Goal: Task Accomplishment & Management: Complete application form

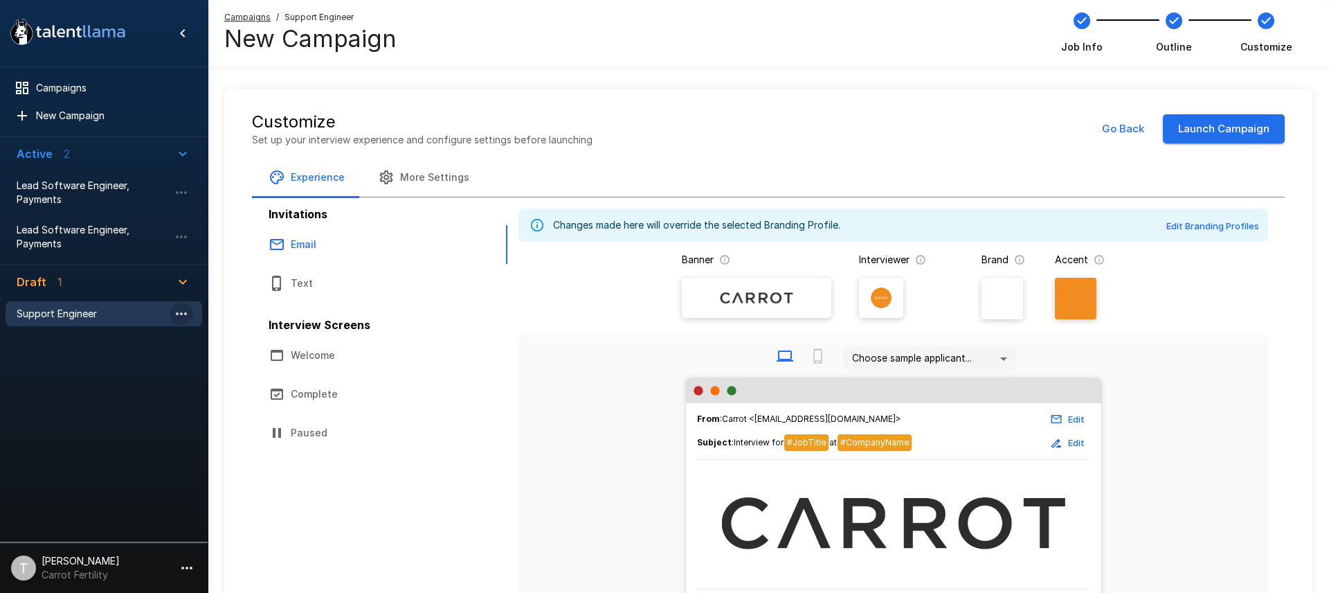
click at [186, 316] on icon "button" at bounding box center [181, 313] width 17 height 17
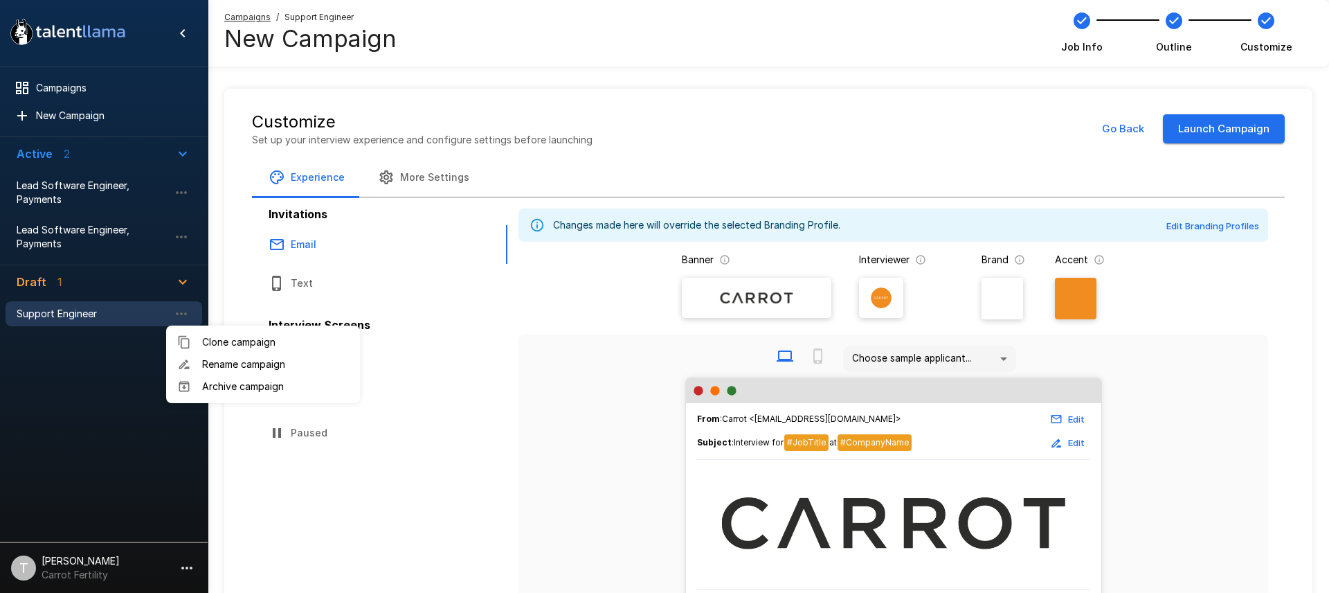
click at [1115, 127] on div at bounding box center [664, 296] width 1329 height 593
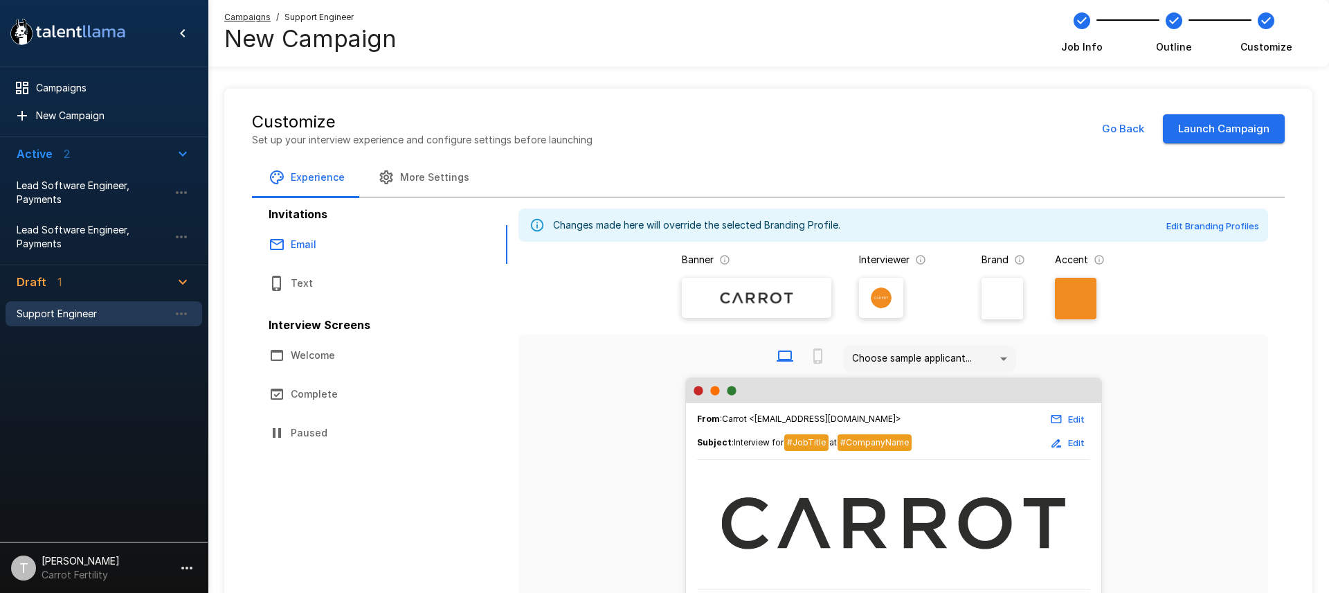
click at [1115, 130] on button "Go Back" at bounding box center [1122, 128] width 57 height 29
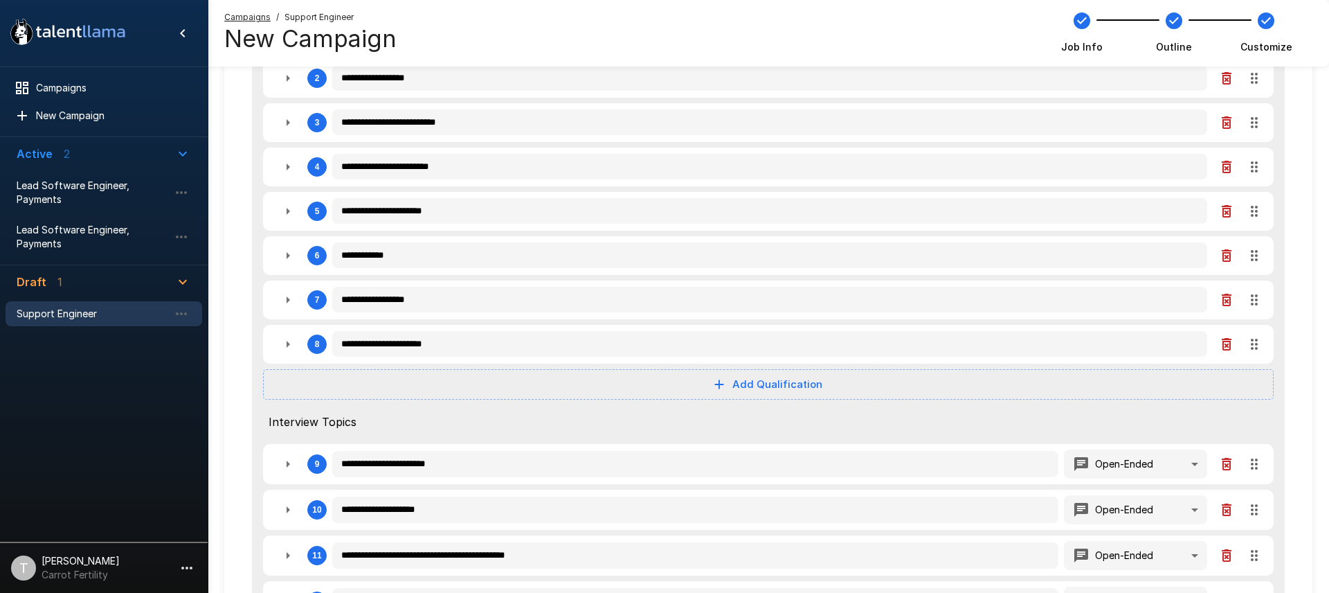
scroll to position [501, 0]
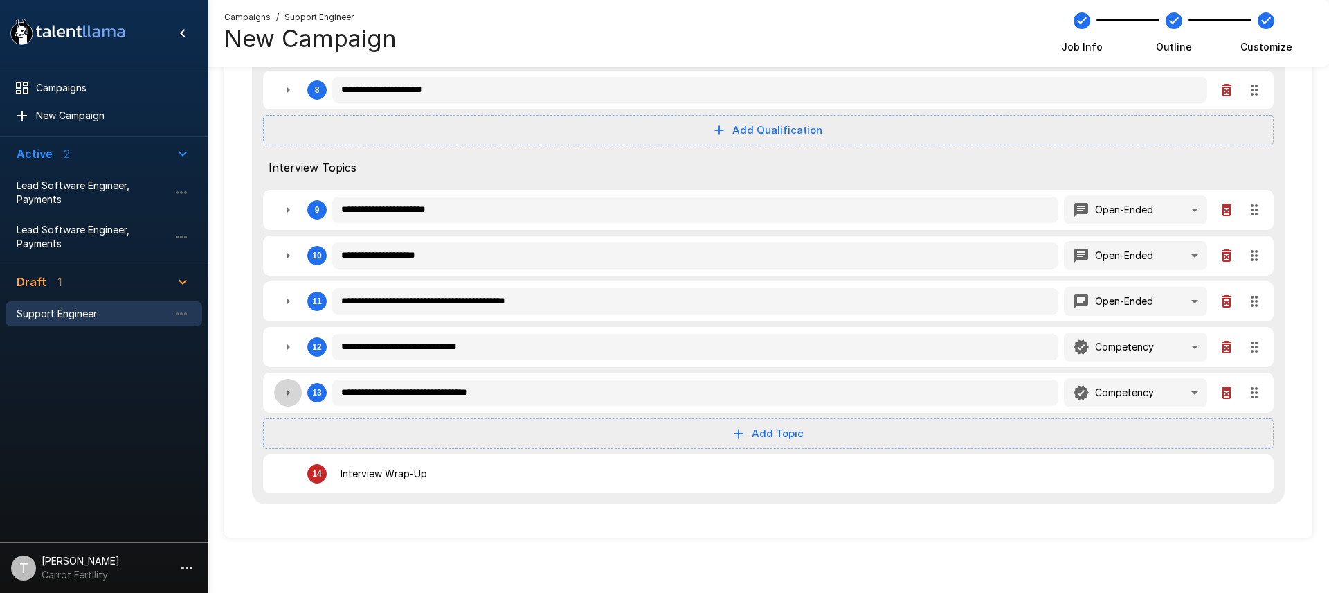
click at [289, 396] on icon "button" at bounding box center [288, 392] width 17 height 17
type textarea "*"
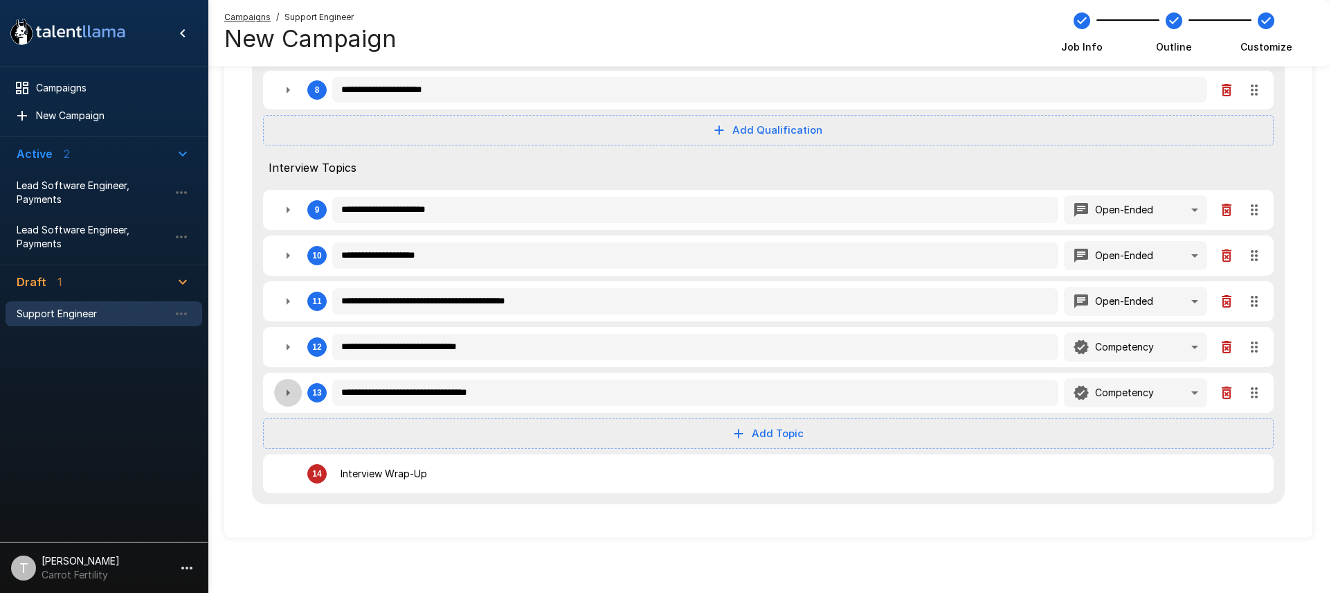
type textarea "*"
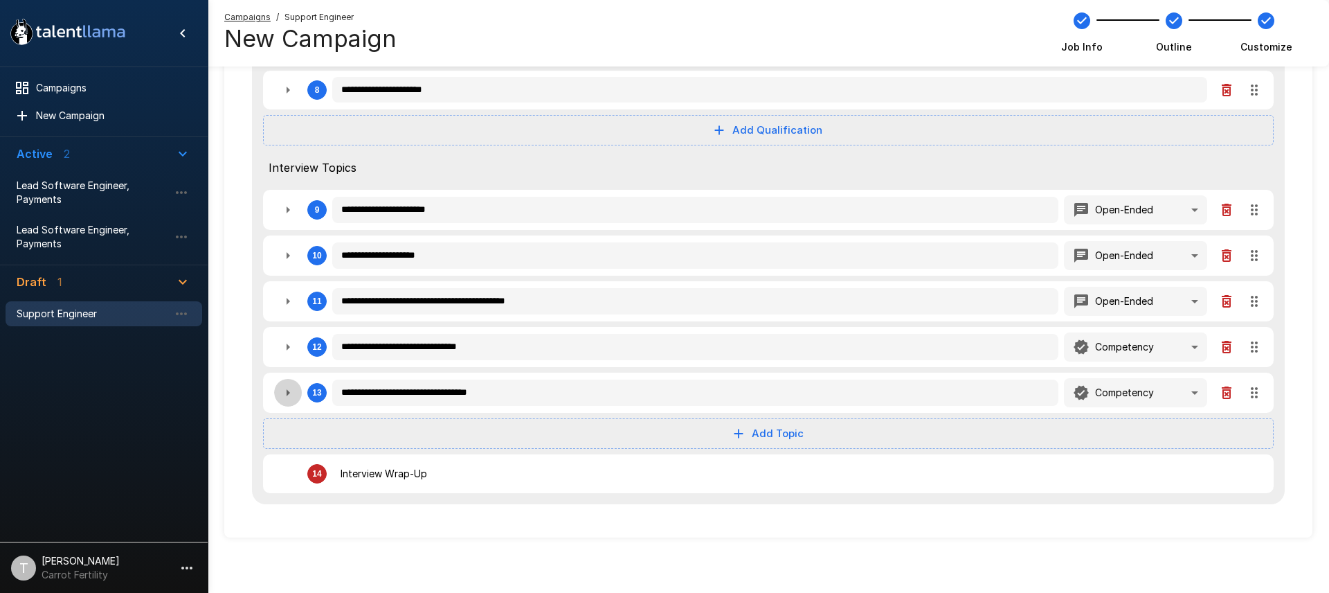
type textarea "*"
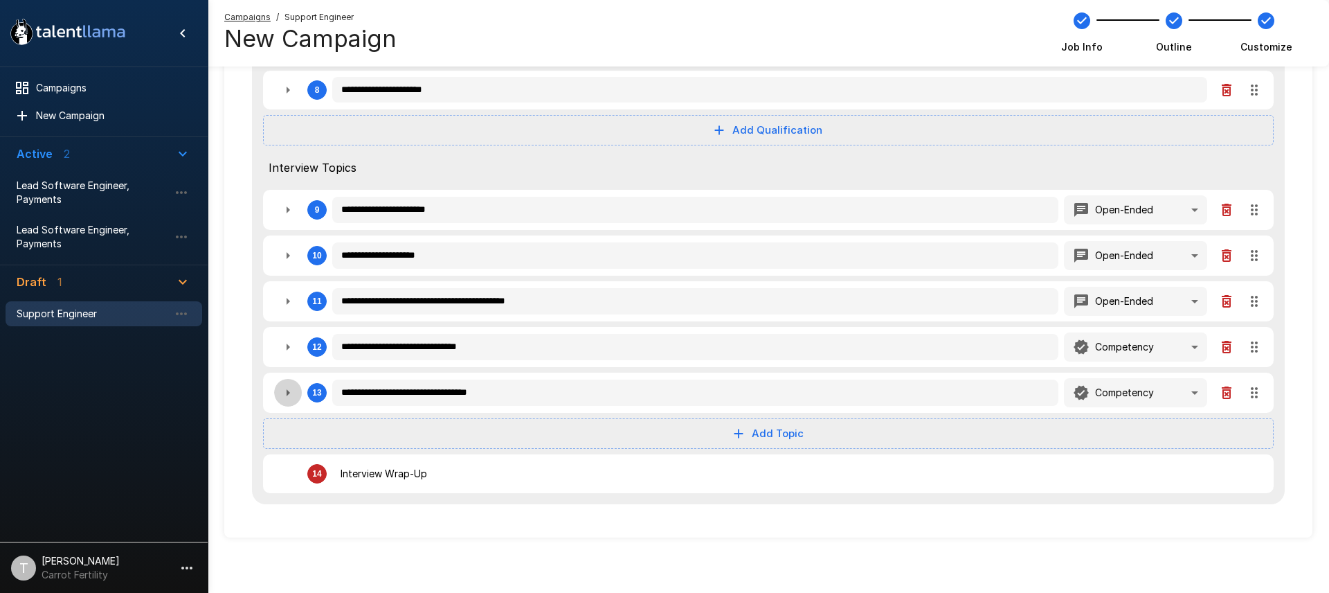
type textarea "*"
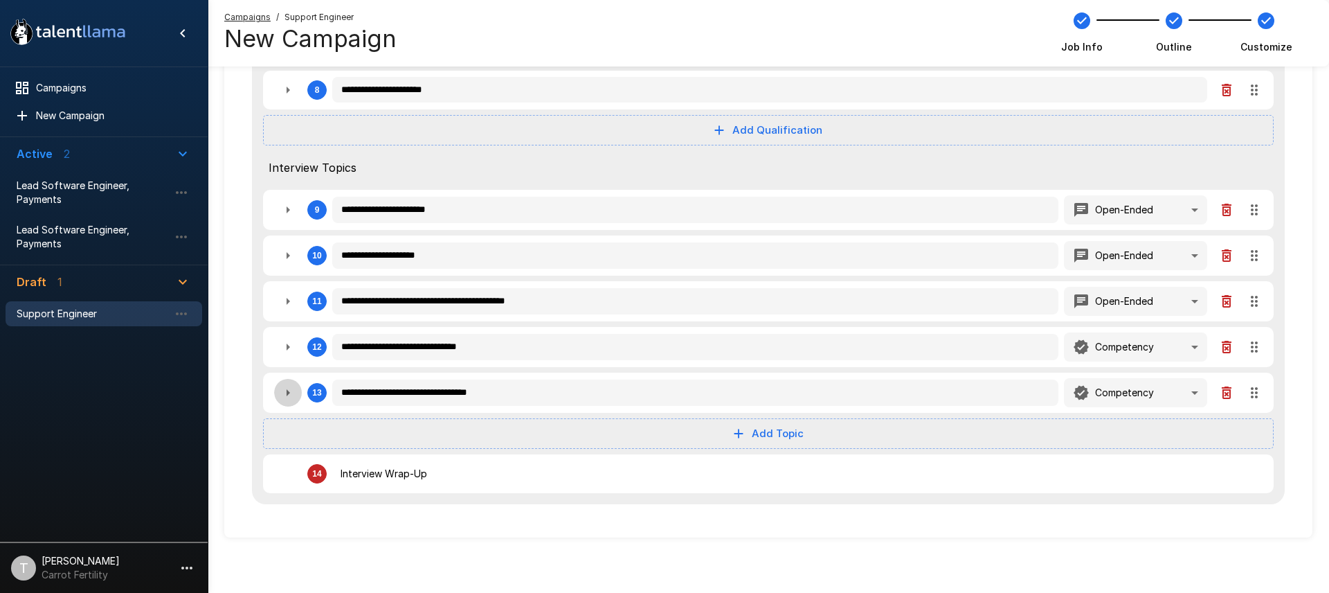
type textarea "*"
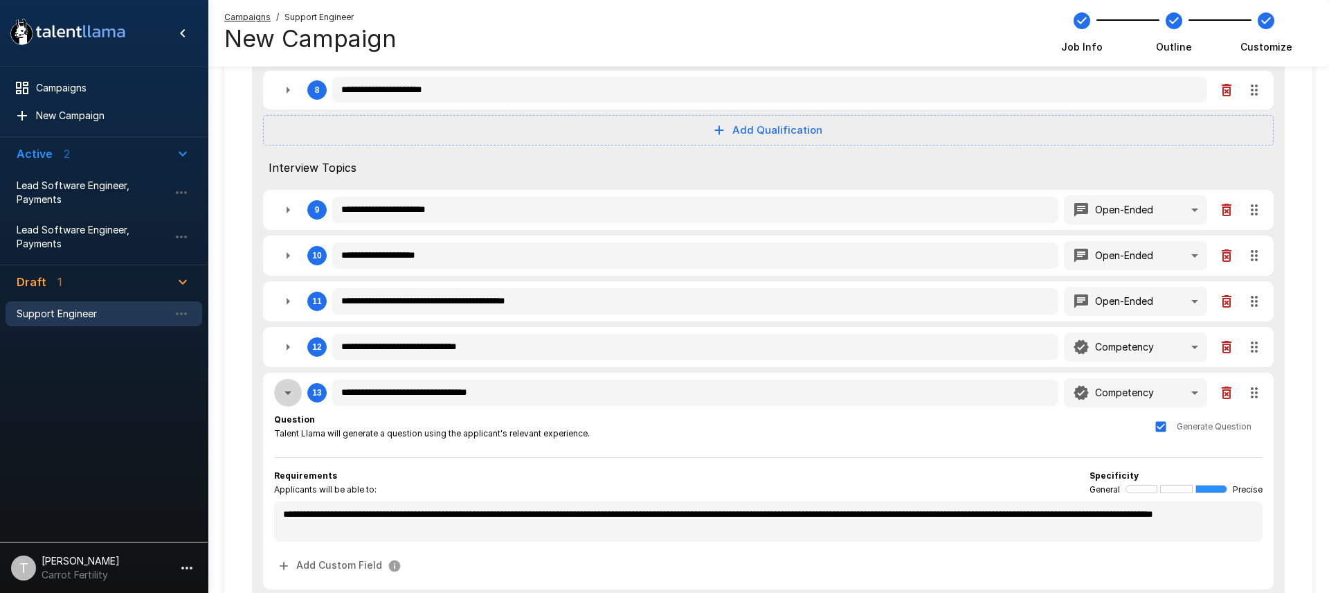
click at [289, 396] on icon "button" at bounding box center [288, 392] width 17 height 17
type textarea "*"
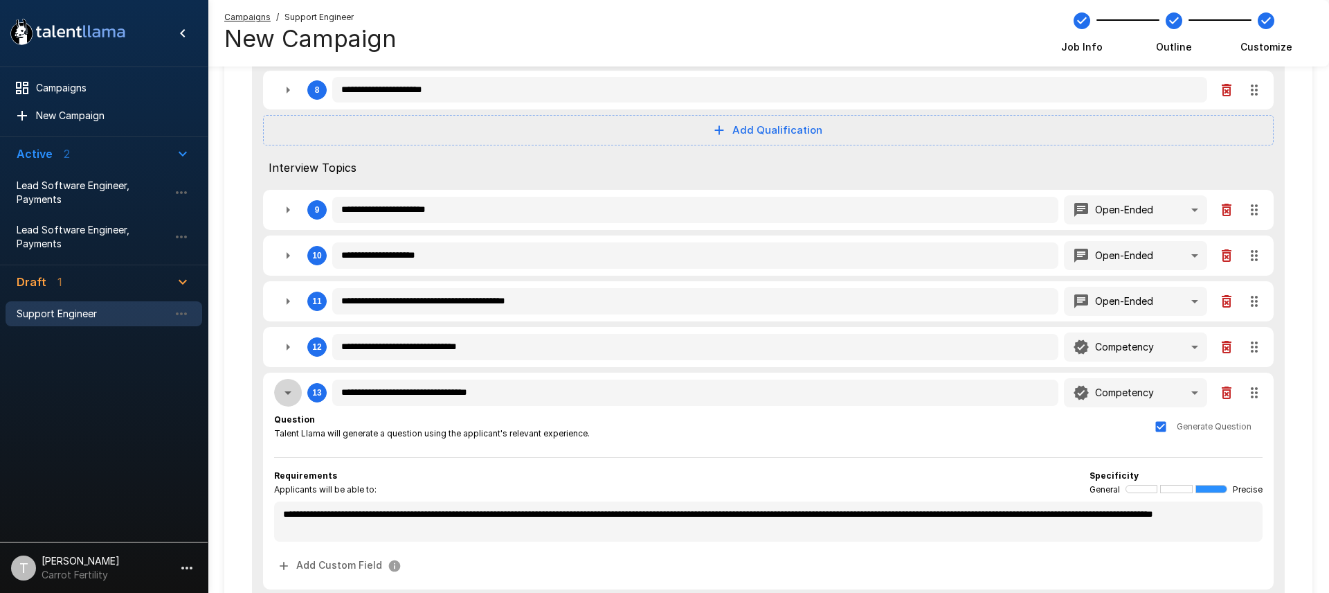
type textarea "*"
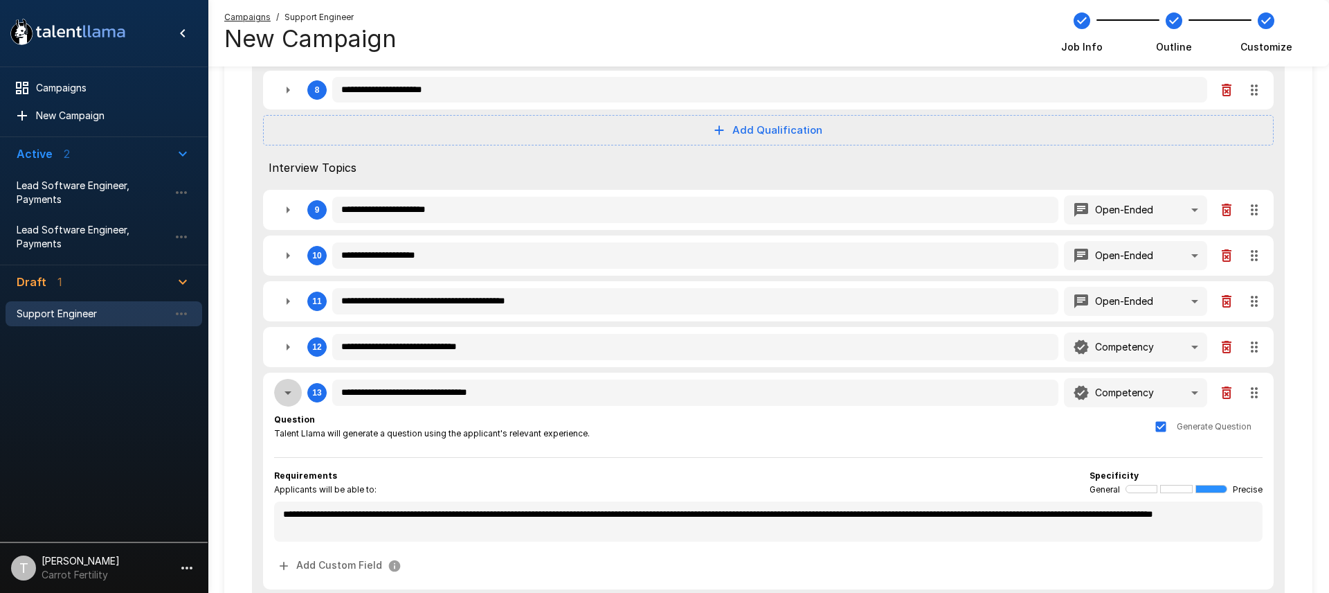
type textarea "*"
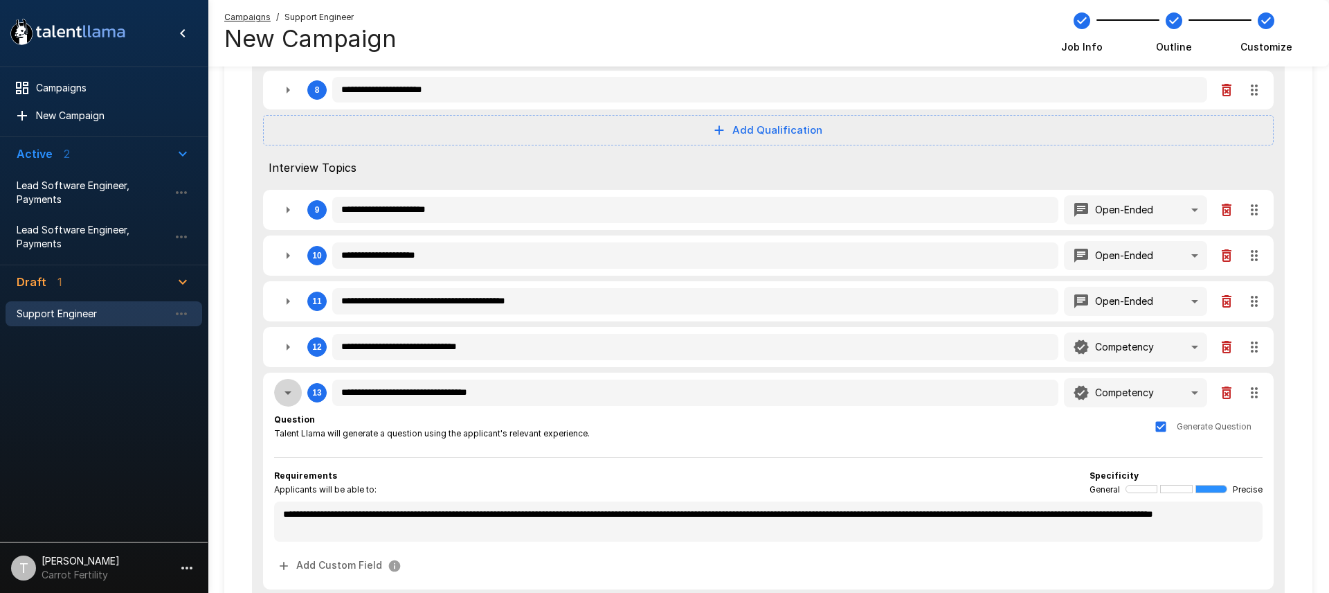
type textarea "*"
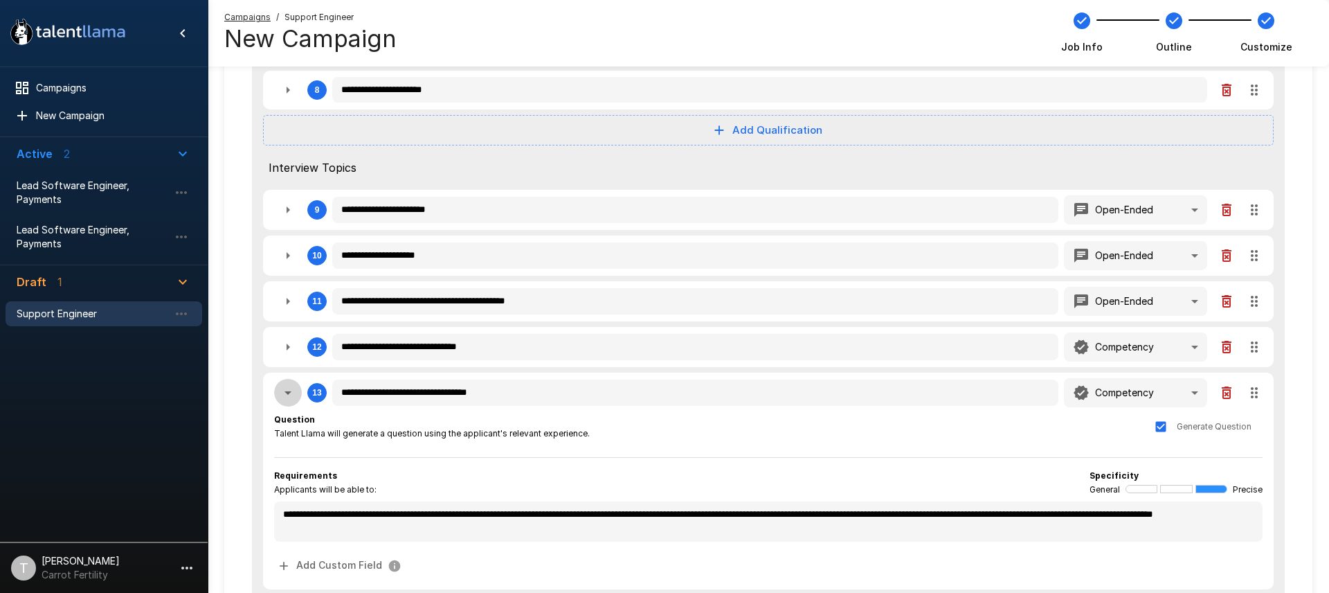
type textarea "*"
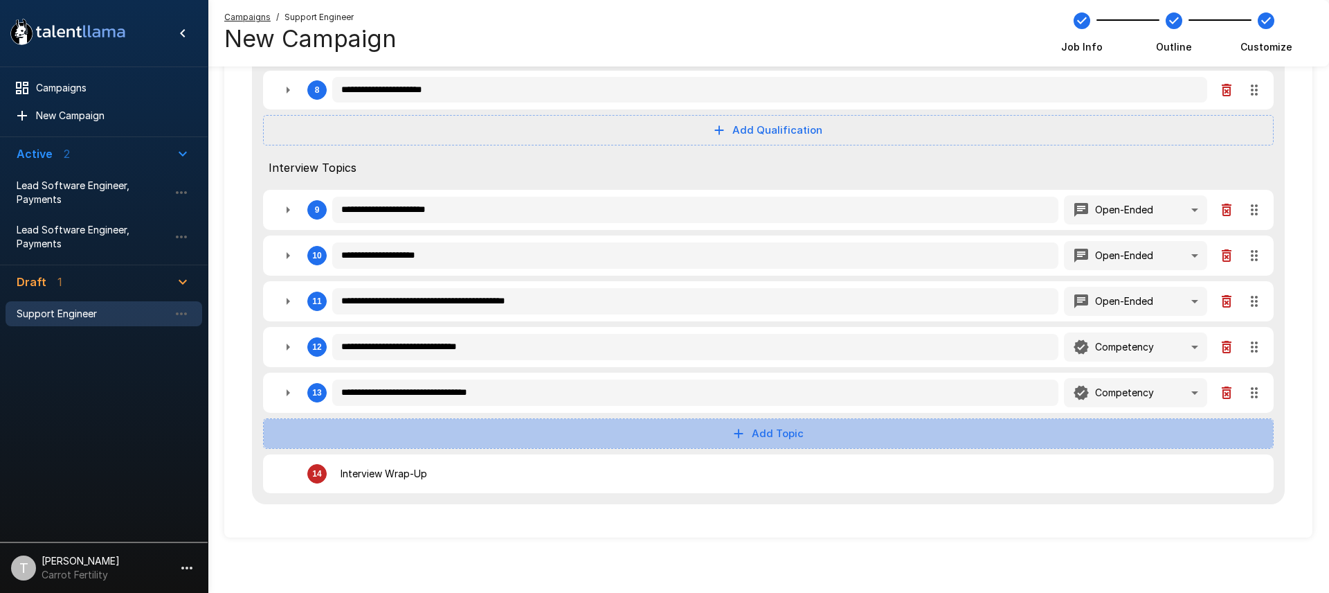
click at [766, 438] on button "Add Topic" at bounding box center [768, 433] width 1011 height 30
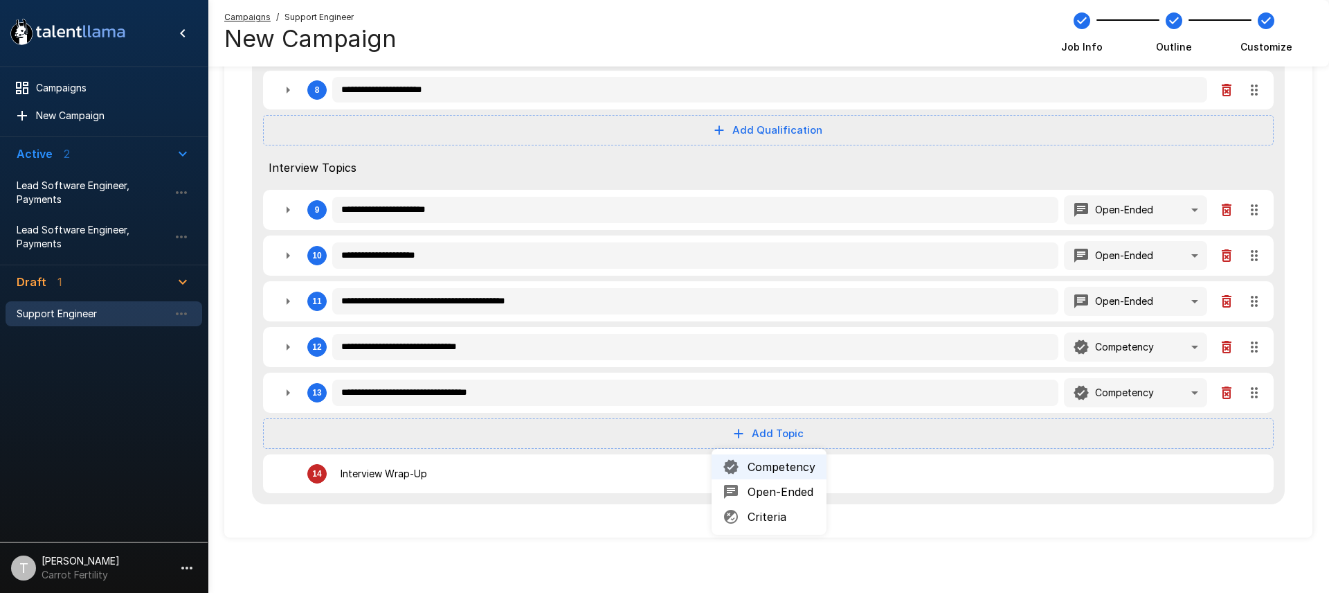
click at [579, 537] on div "**********" at bounding box center [768, 45] width 1088 height 1093
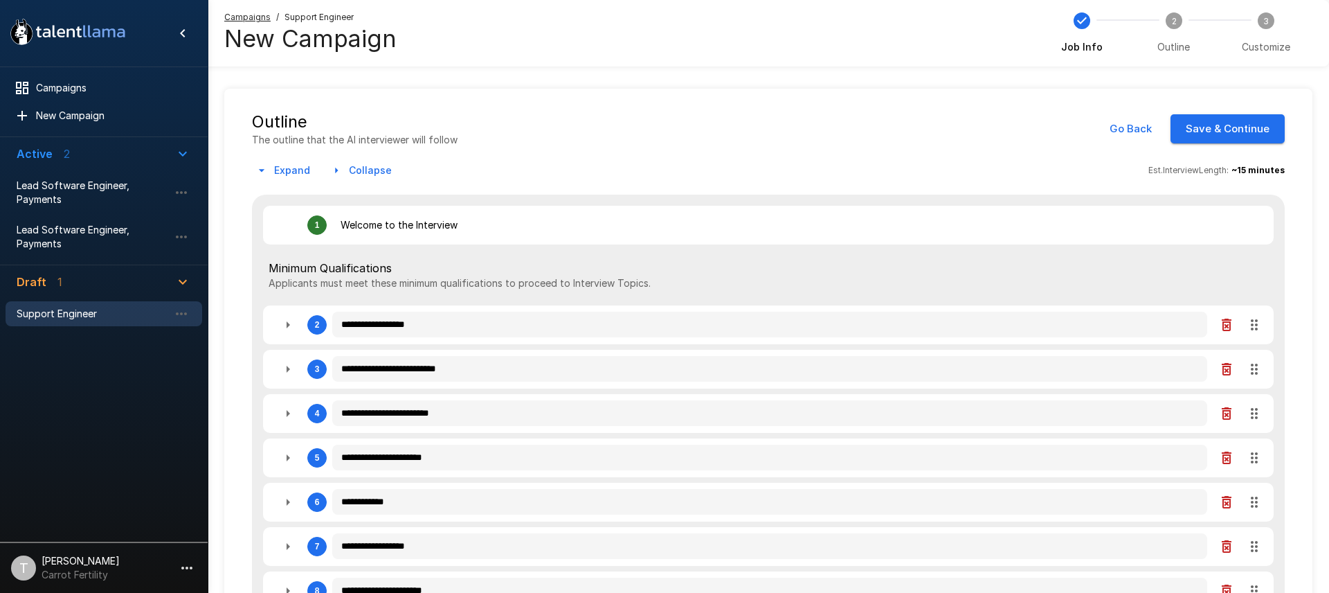
type textarea "*"
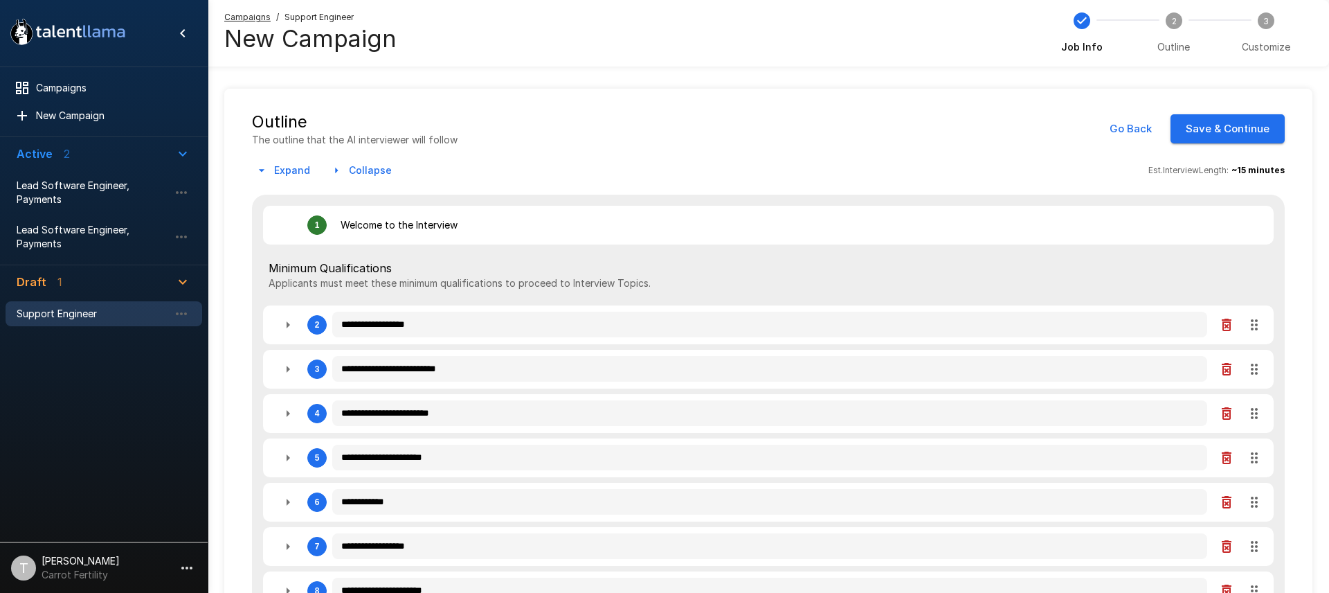
type textarea "*"
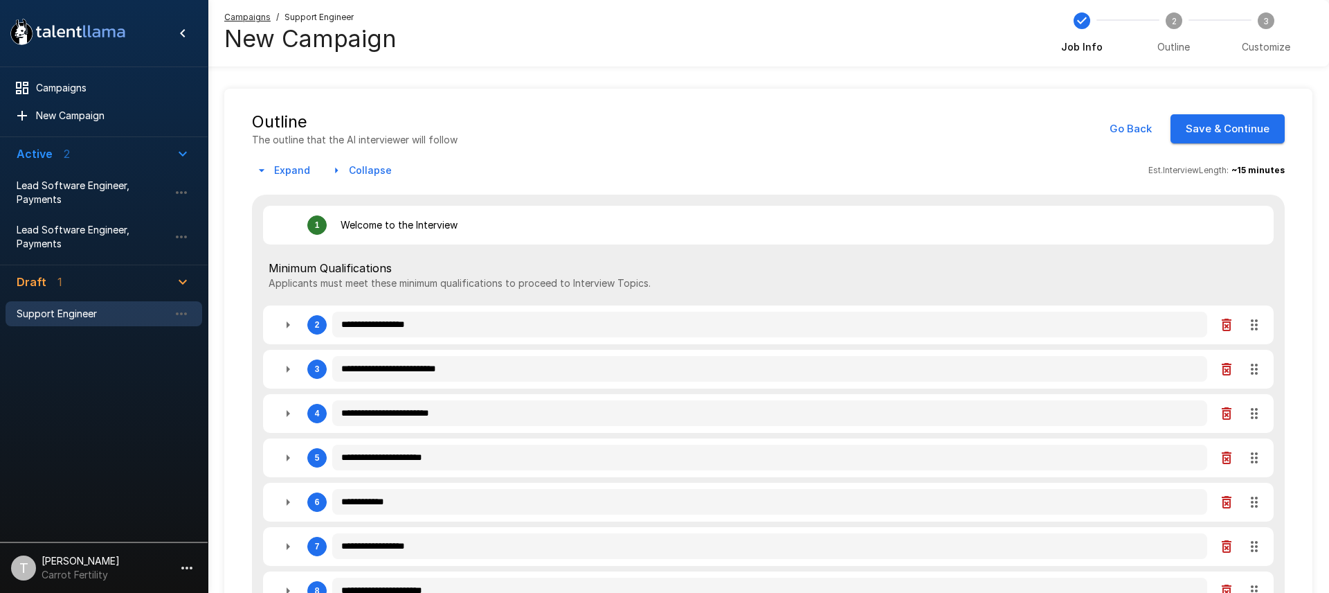
type textarea "*"
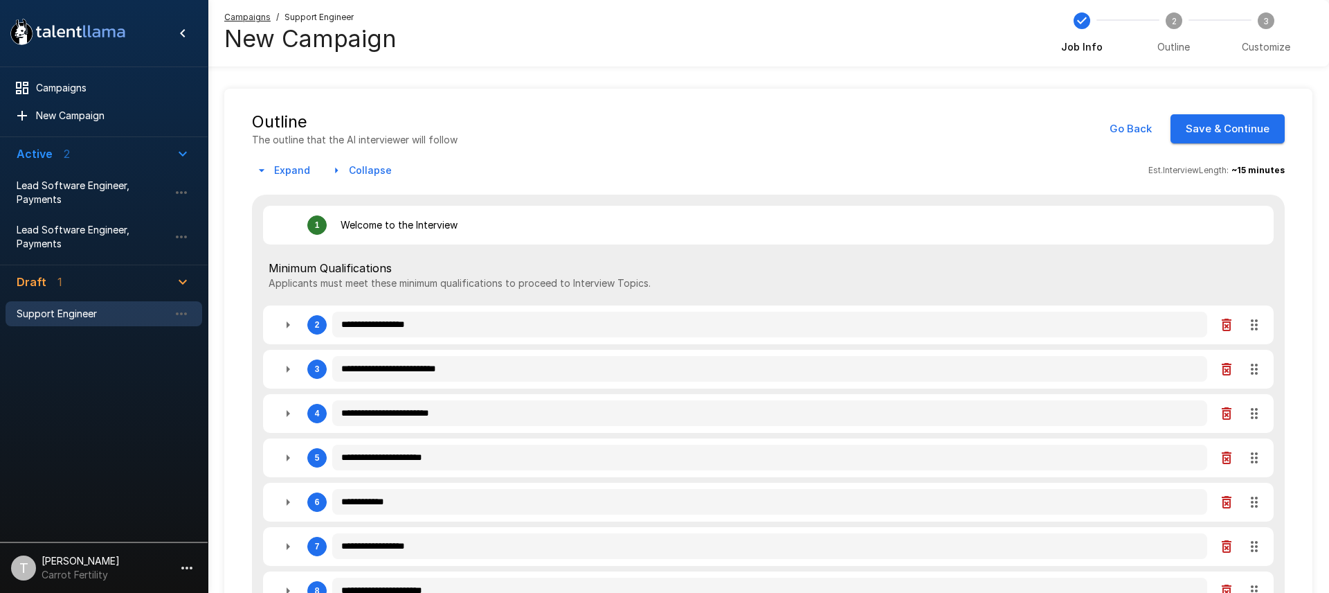
type textarea "*"
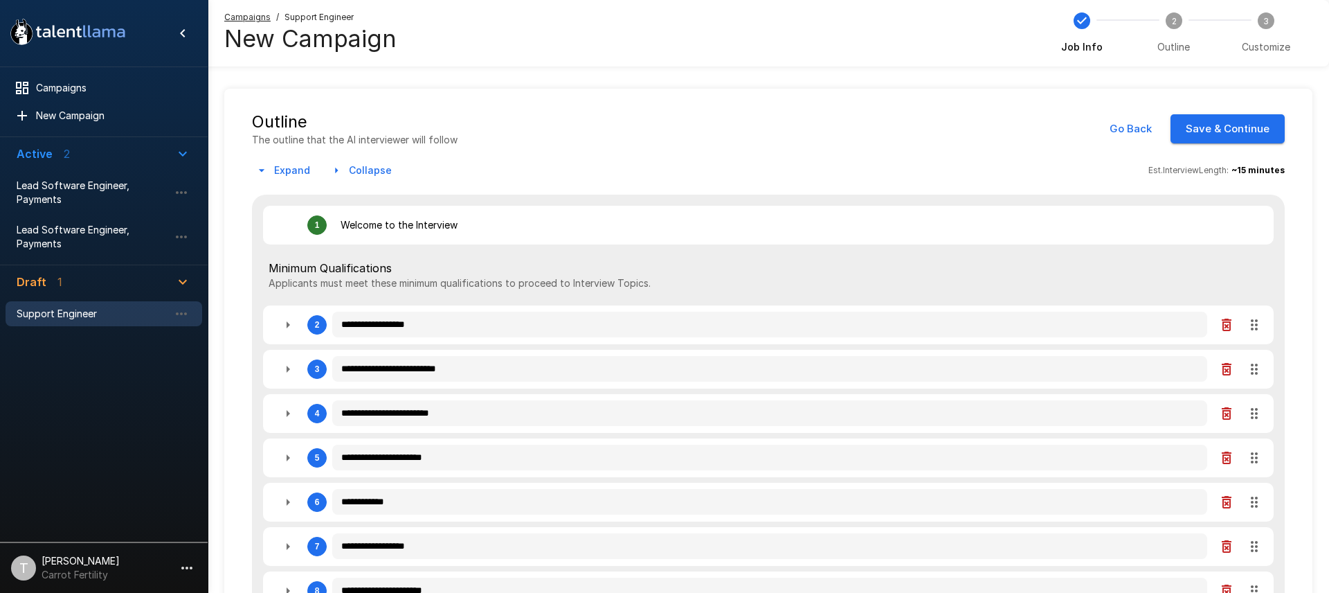
type textarea "*"
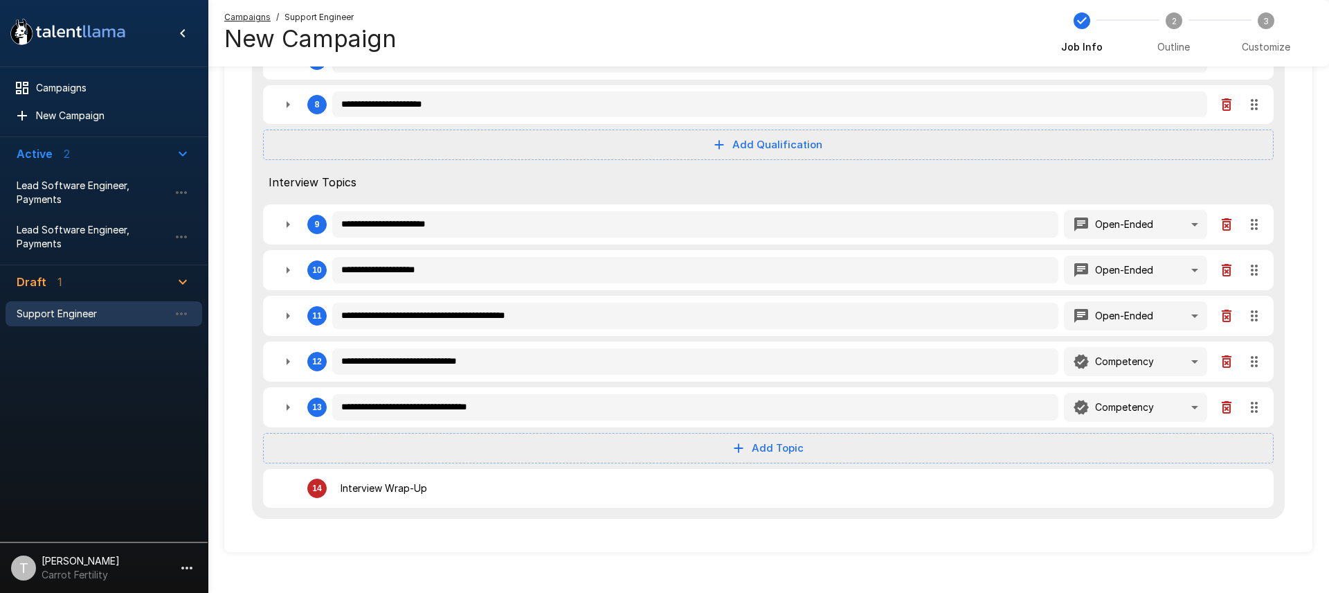
scroll to position [501, 0]
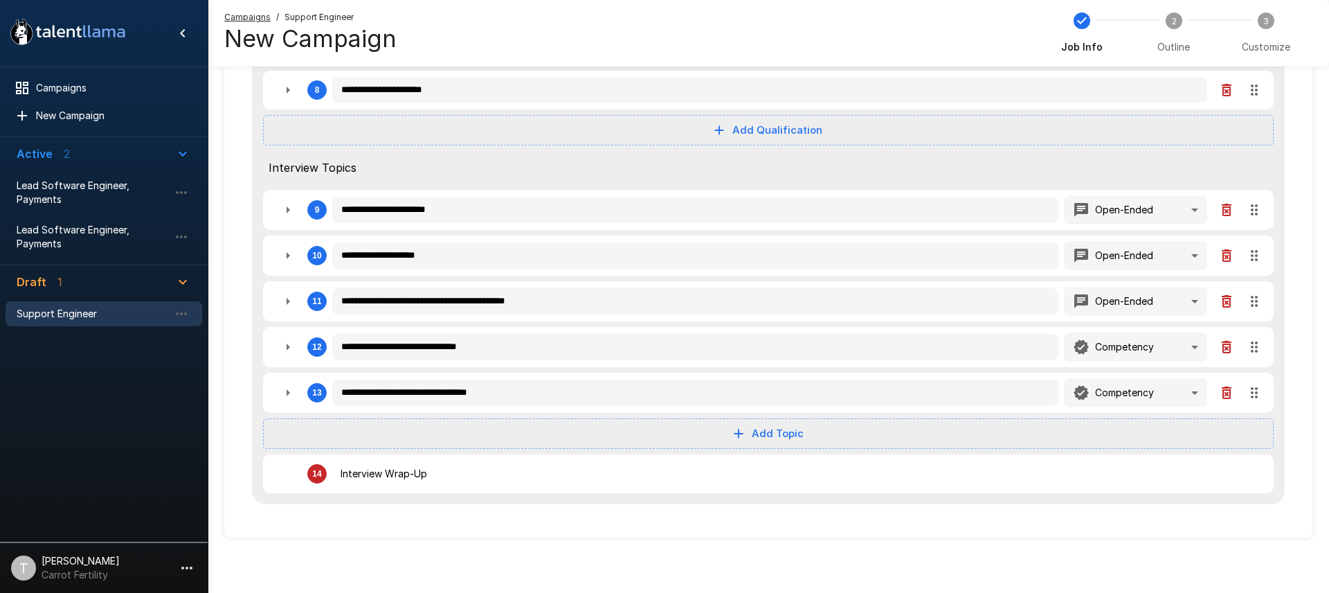
click at [768, 426] on button "Add Topic" at bounding box center [768, 433] width 1011 height 30
click at [775, 485] on span "Open-Ended" at bounding box center [782, 491] width 68 height 17
type textarea "*"
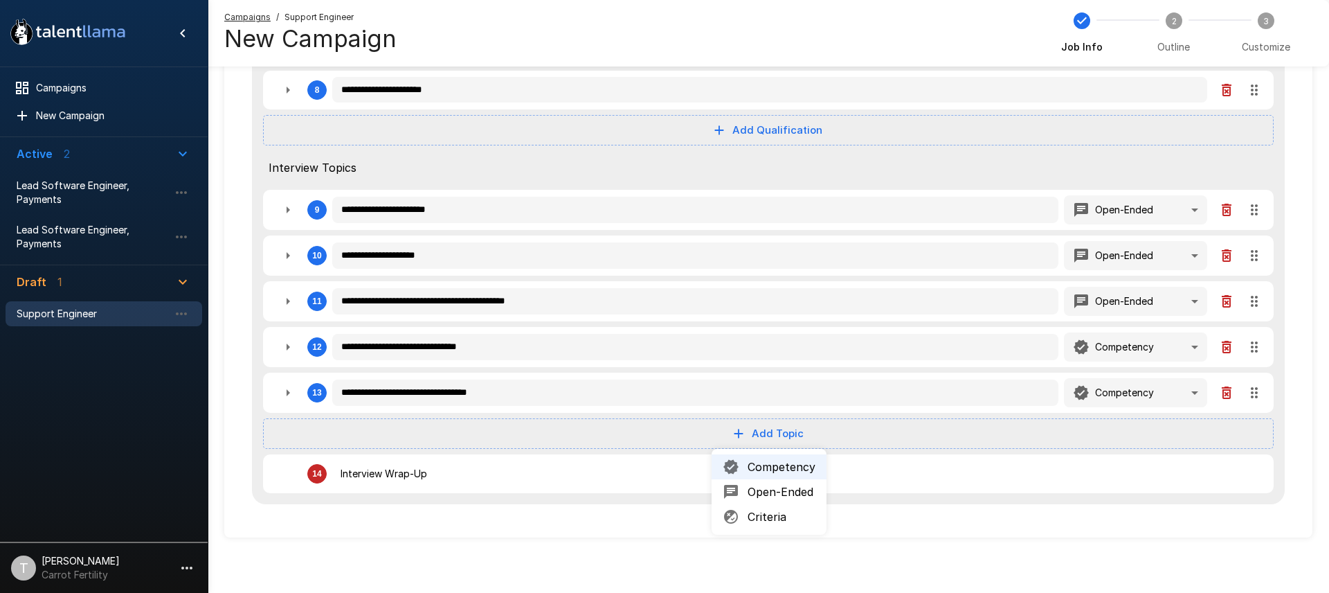
type textarea "*"
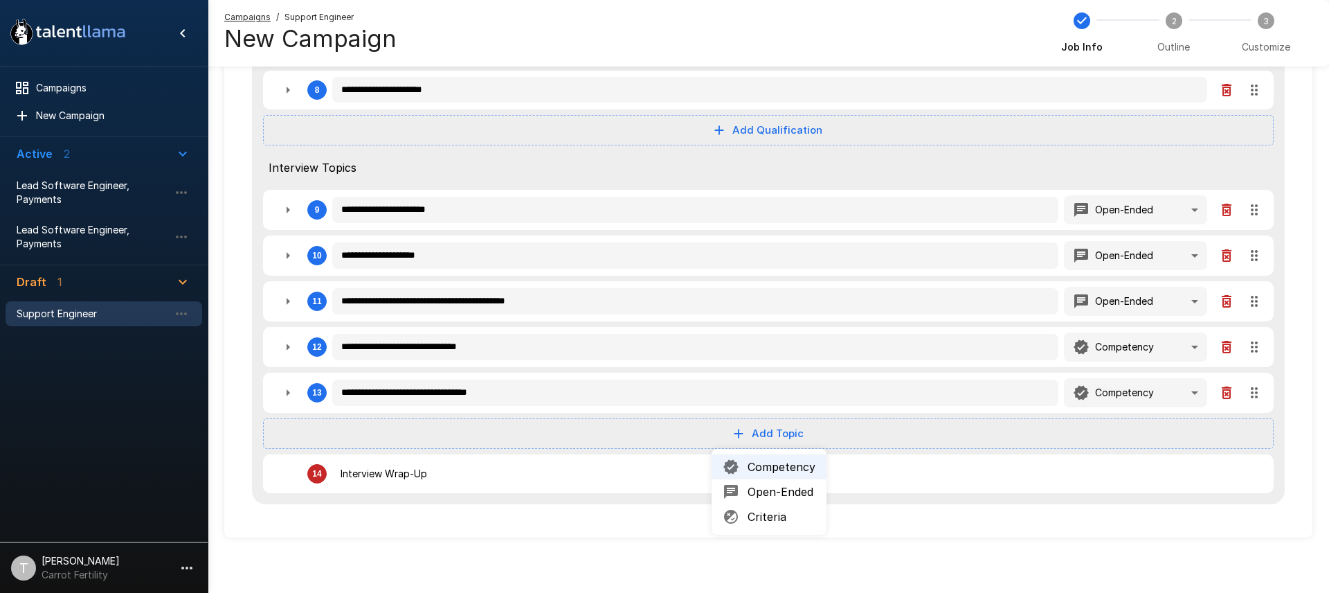
type textarea "*"
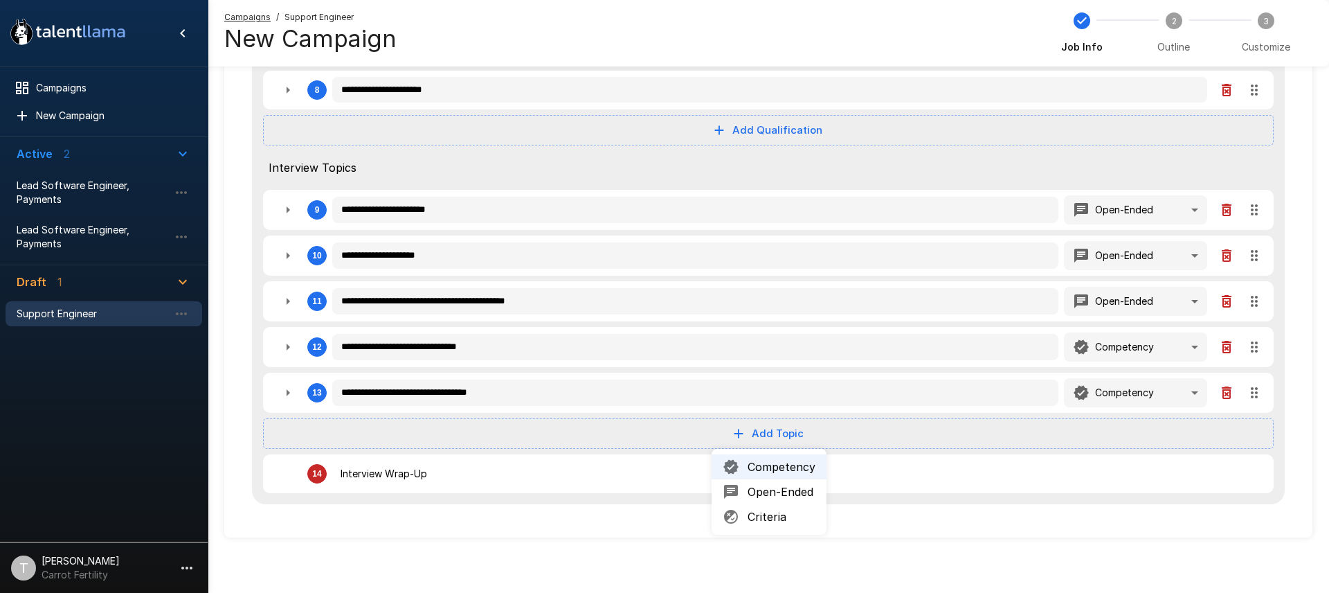
type textarea "*"
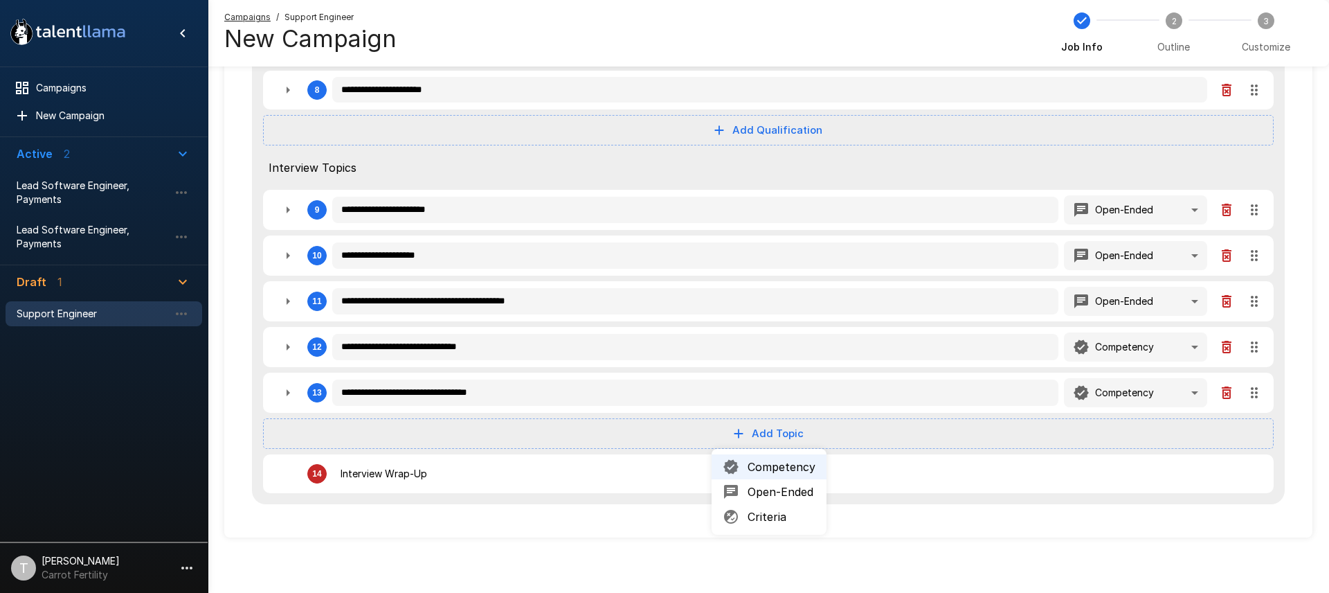
type textarea "*"
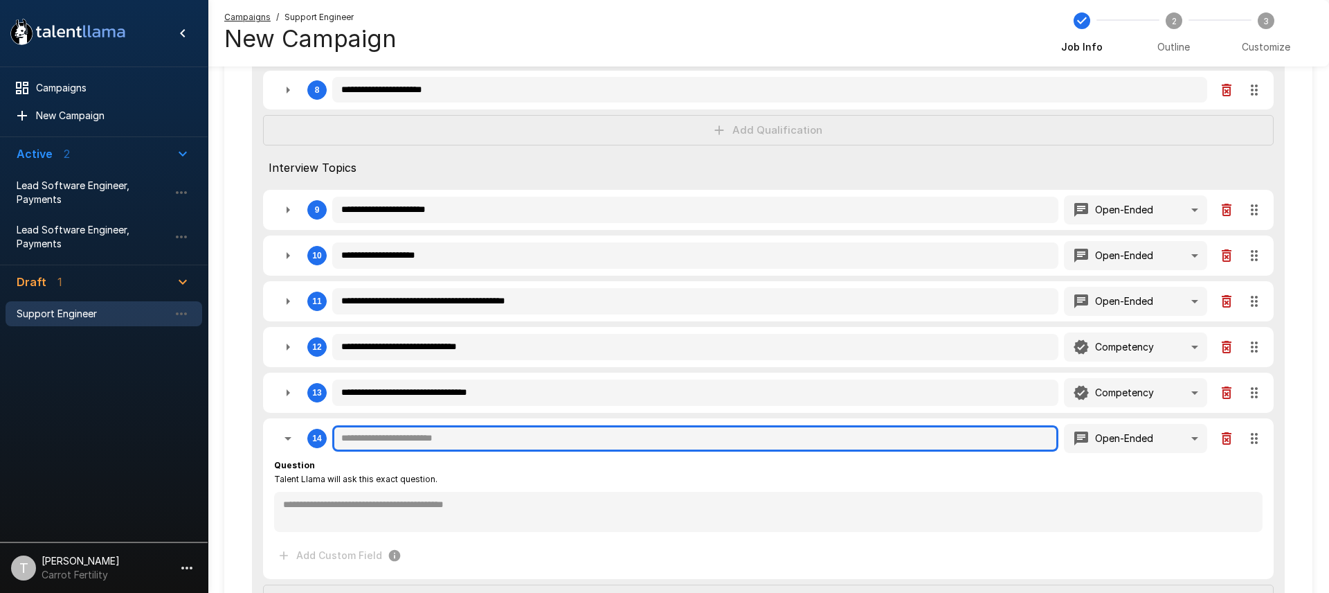
click at [420, 445] on input "text" at bounding box center [695, 438] width 726 height 26
type textarea "*"
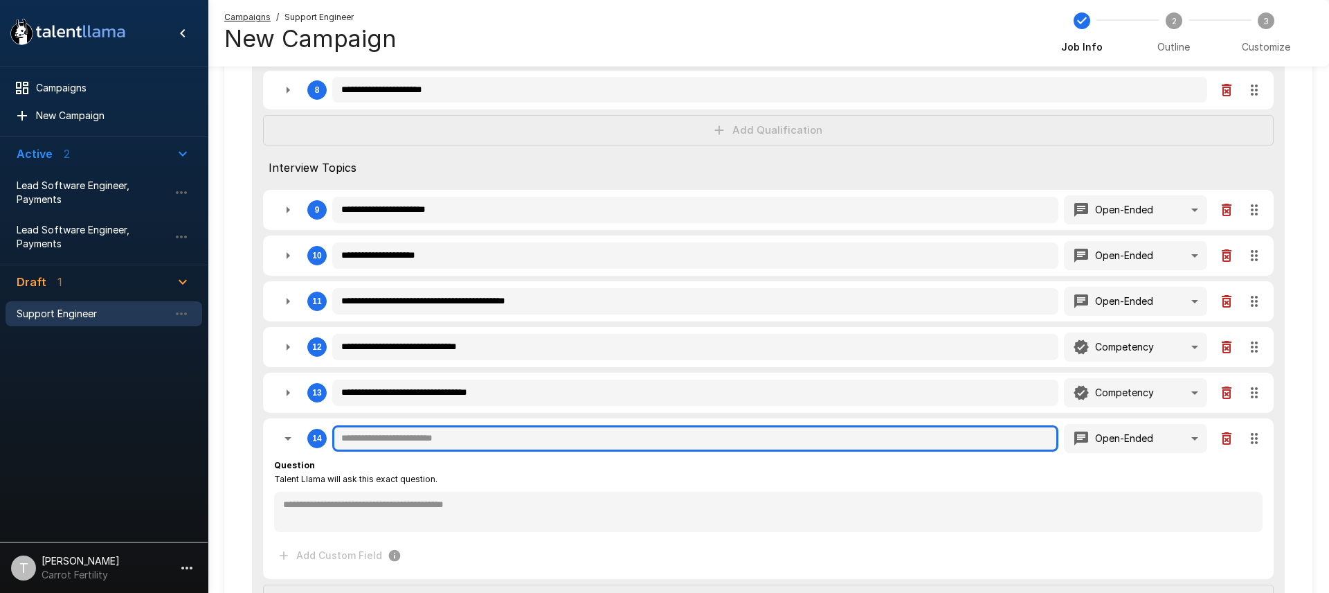
type textarea "*"
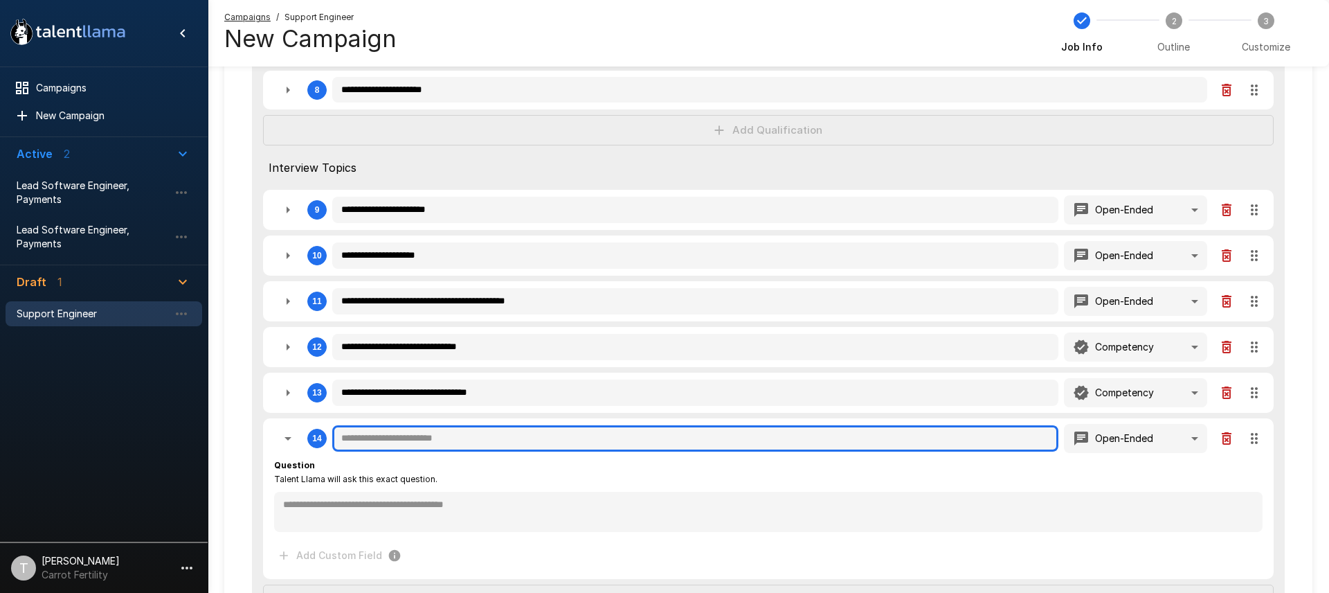
type textarea "*"
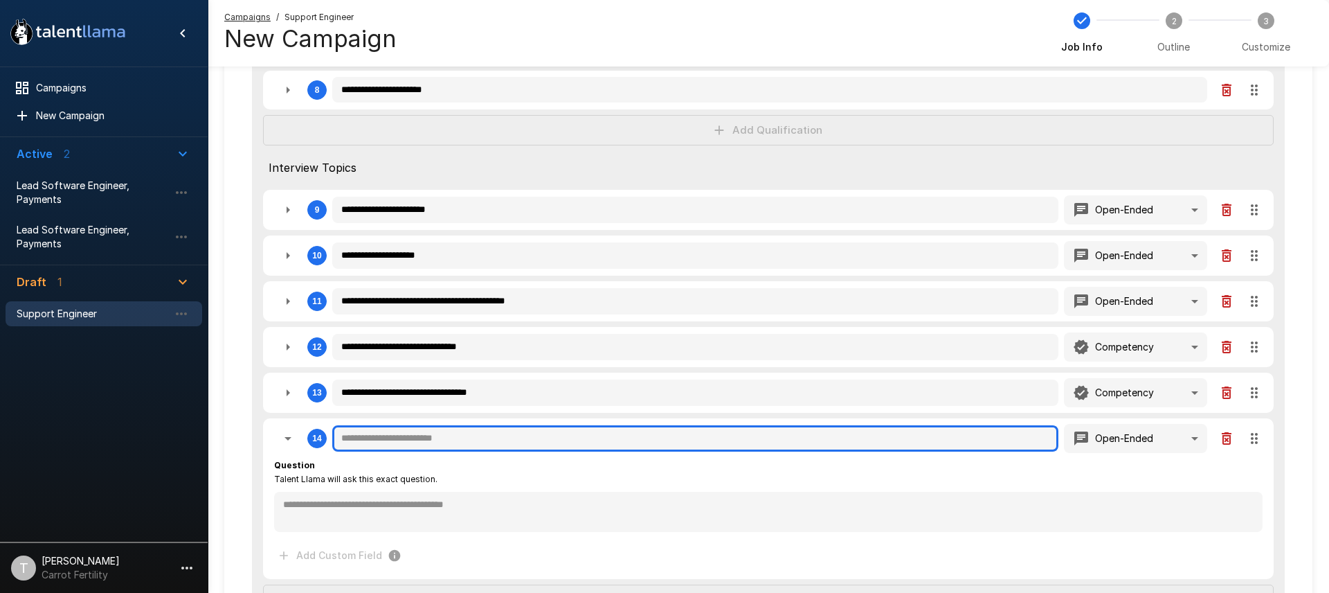
type textarea "*"
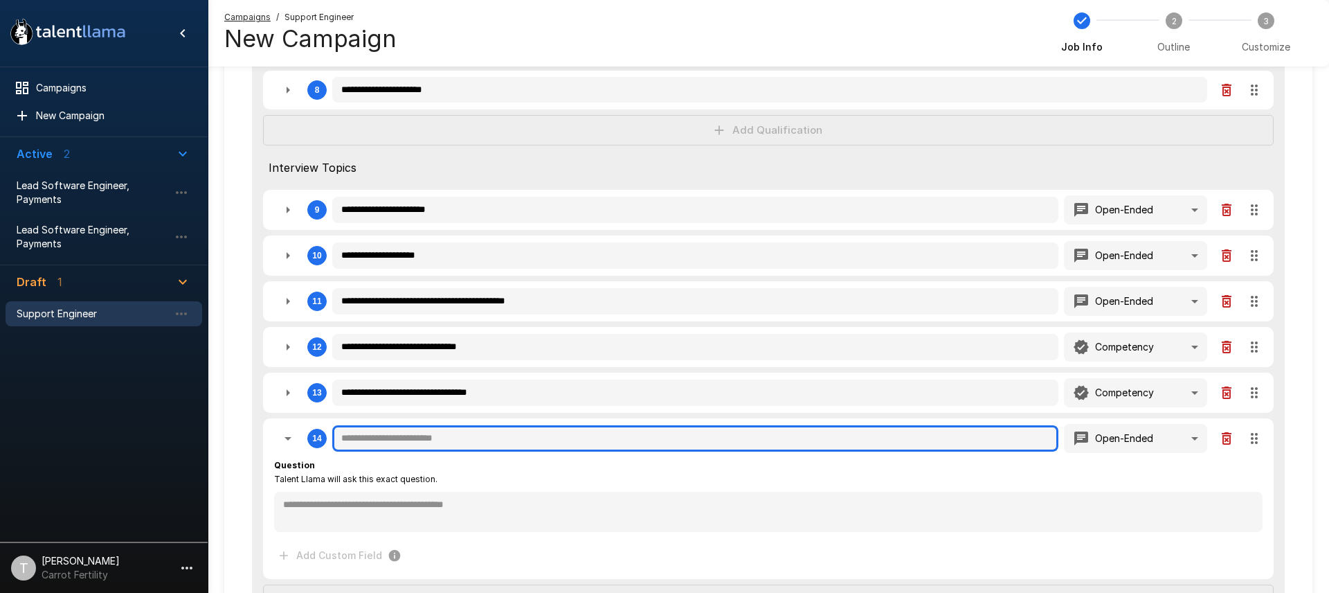
type textarea "*"
click at [417, 441] on input "text" at bounding box center [695, 438] width 726 height 26
type textarea "*"
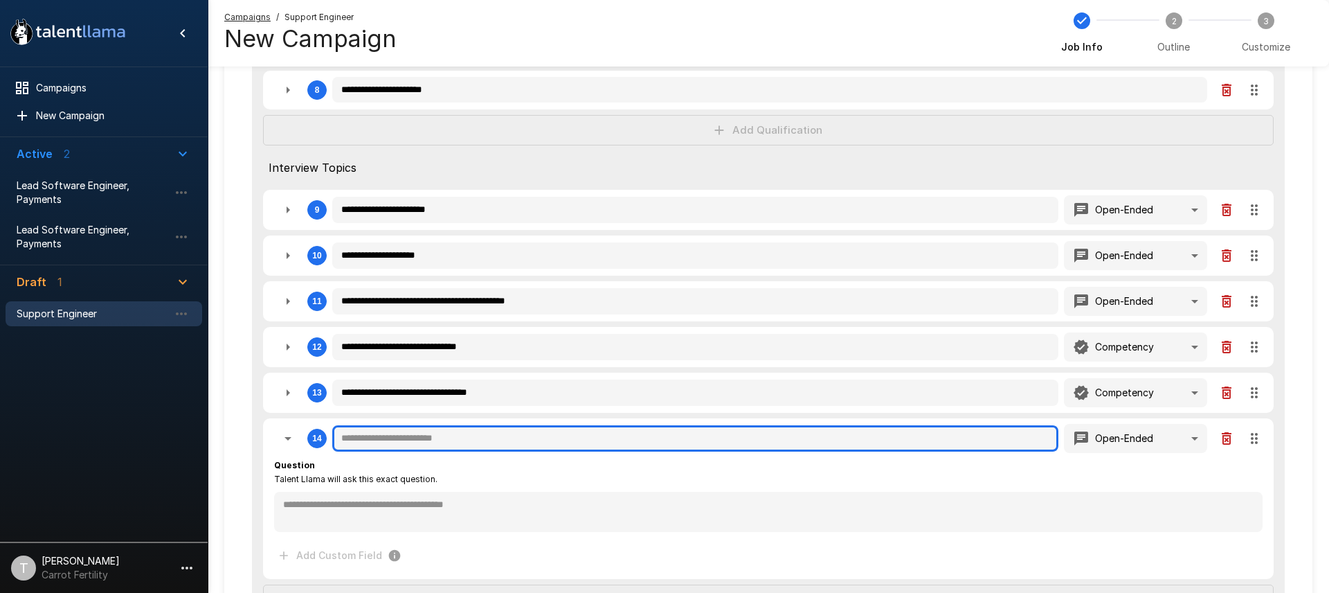
type textarea "*"
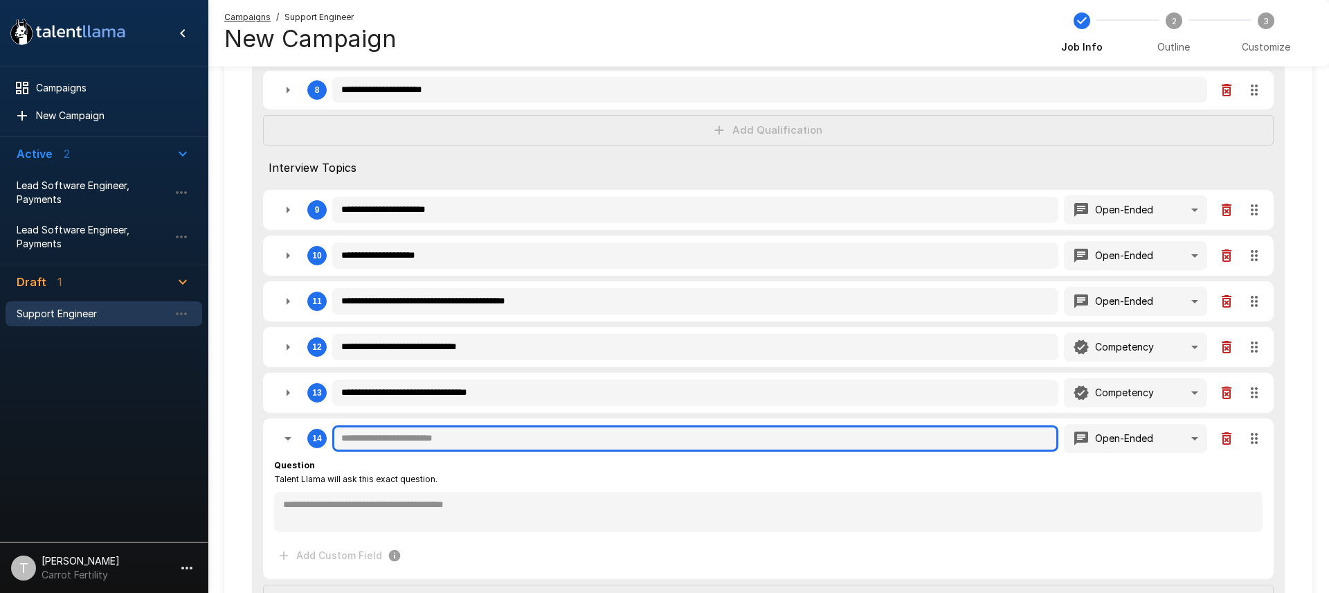
type textarea "*"
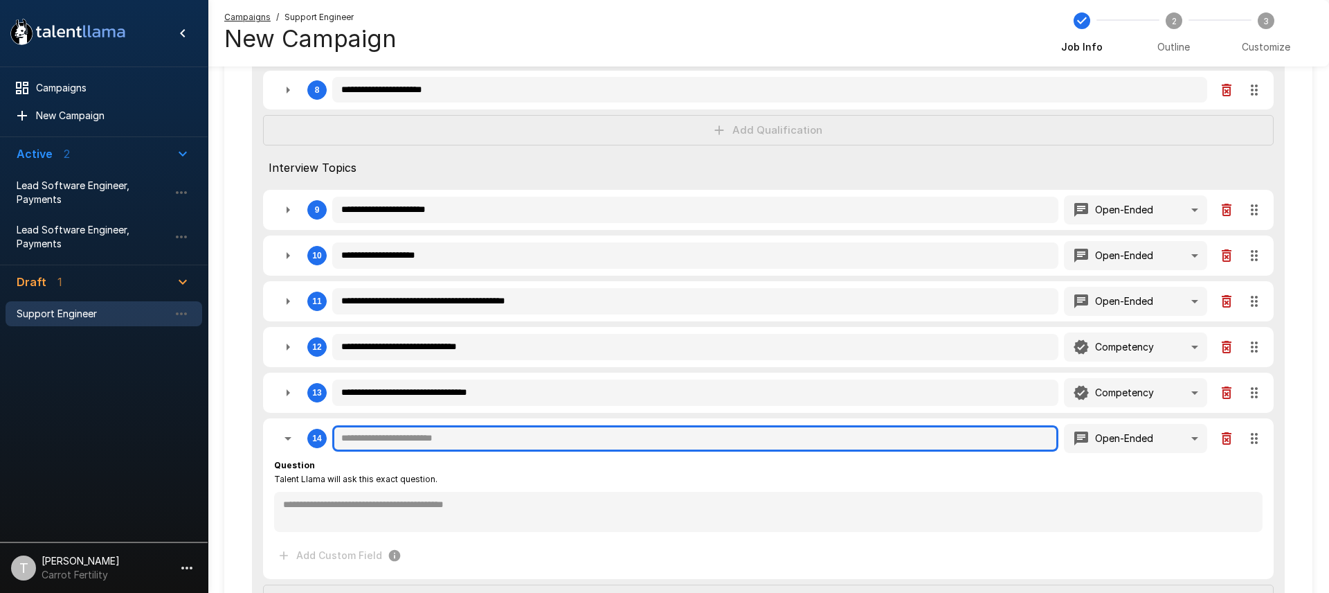
type textarea "*"
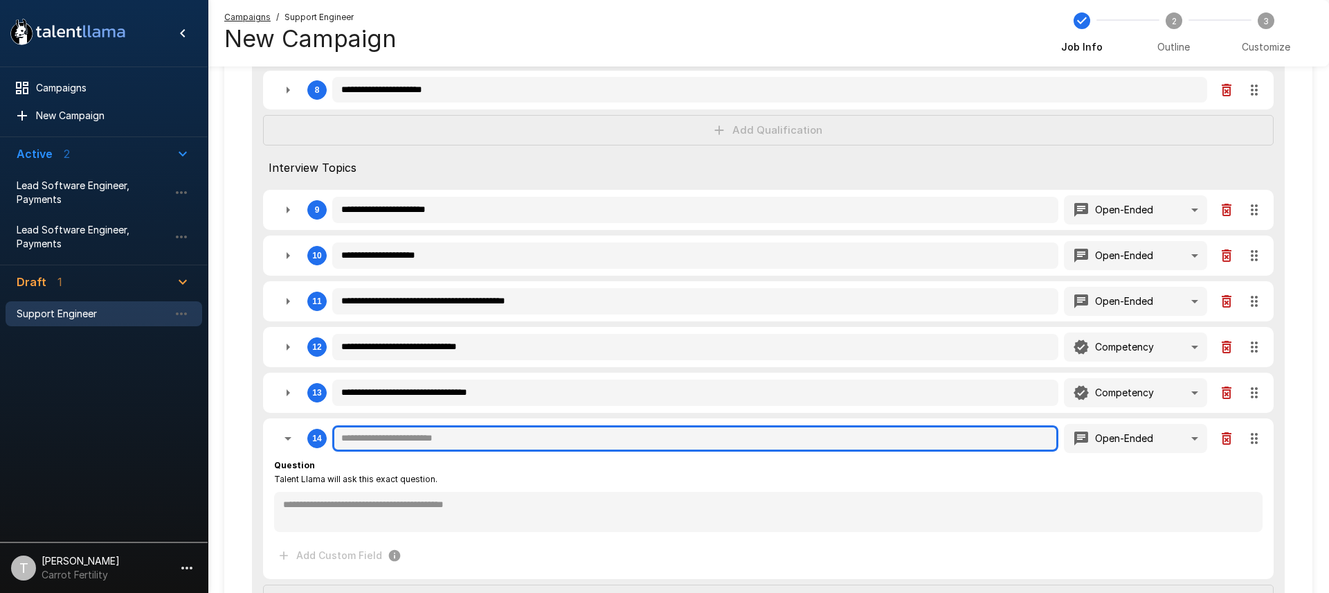
type textarea "*"
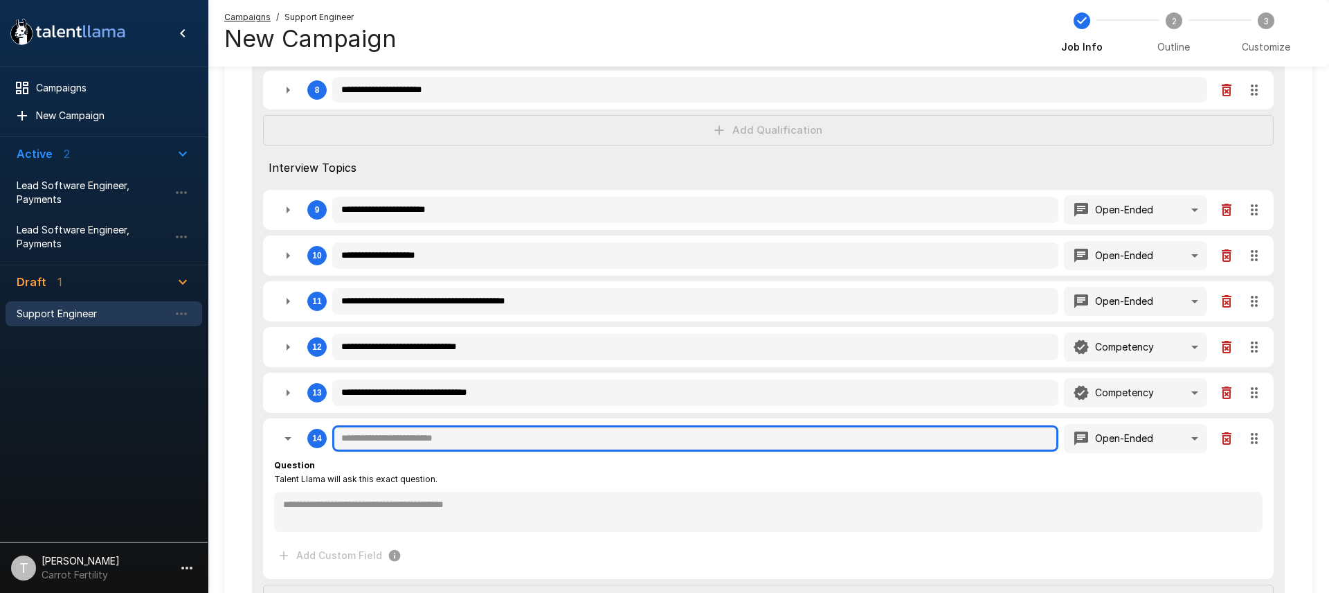
type textarea "*"
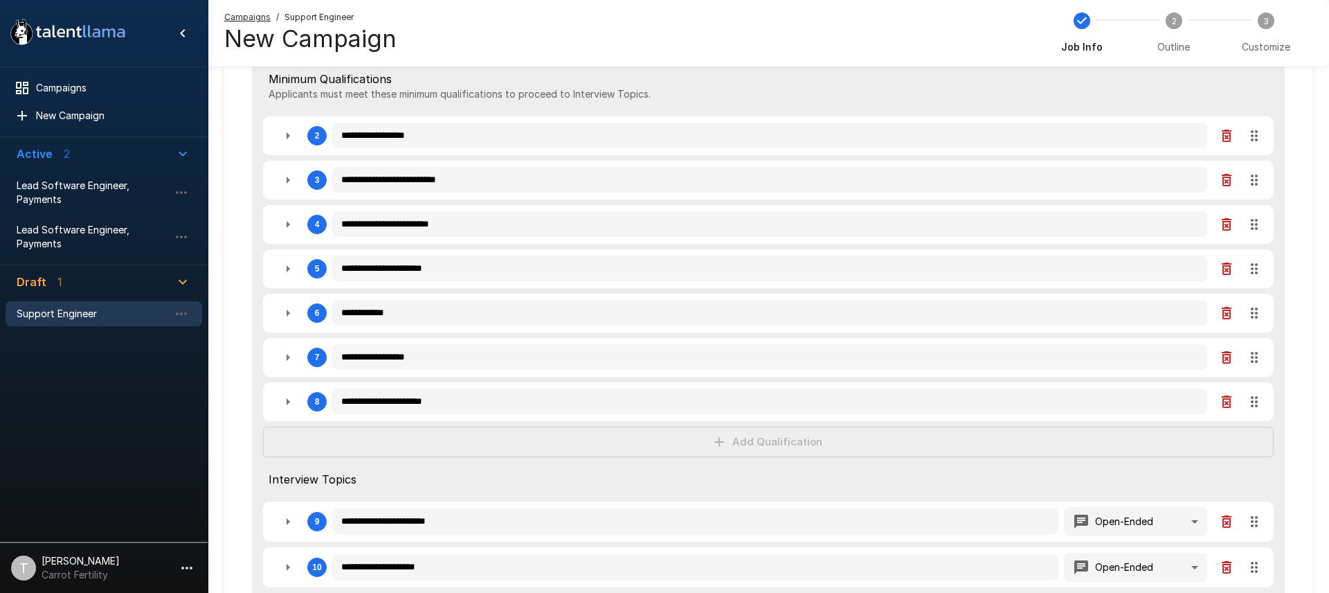
scroll to position [667, 0]
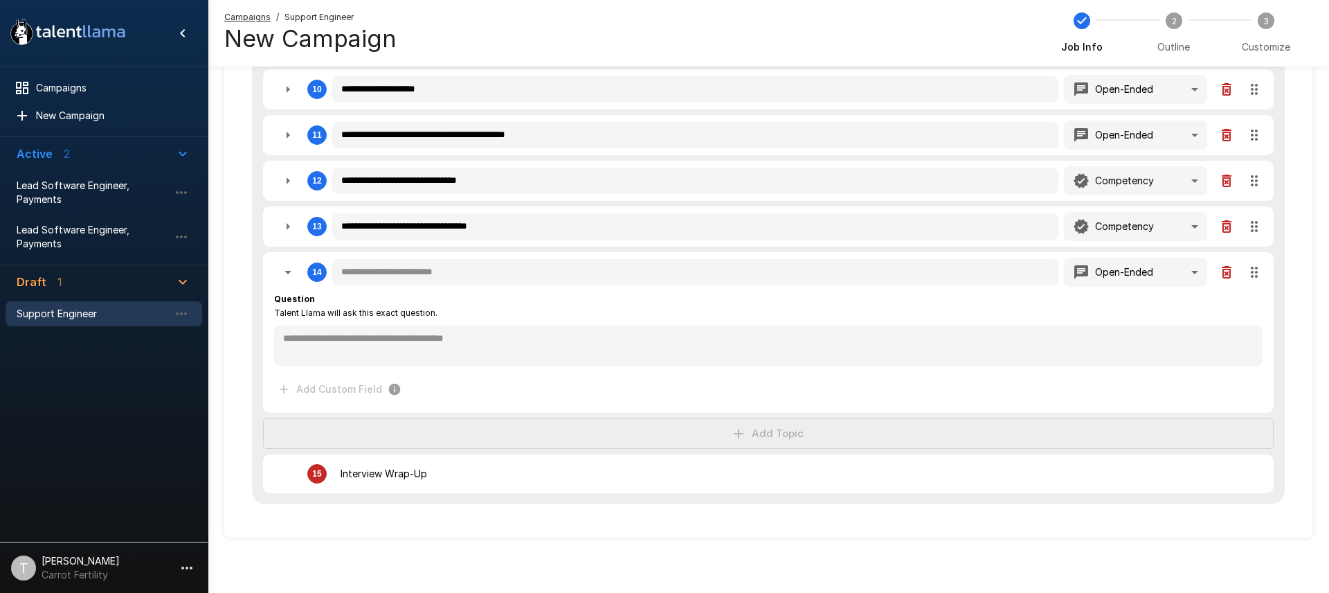
type textarea "*"
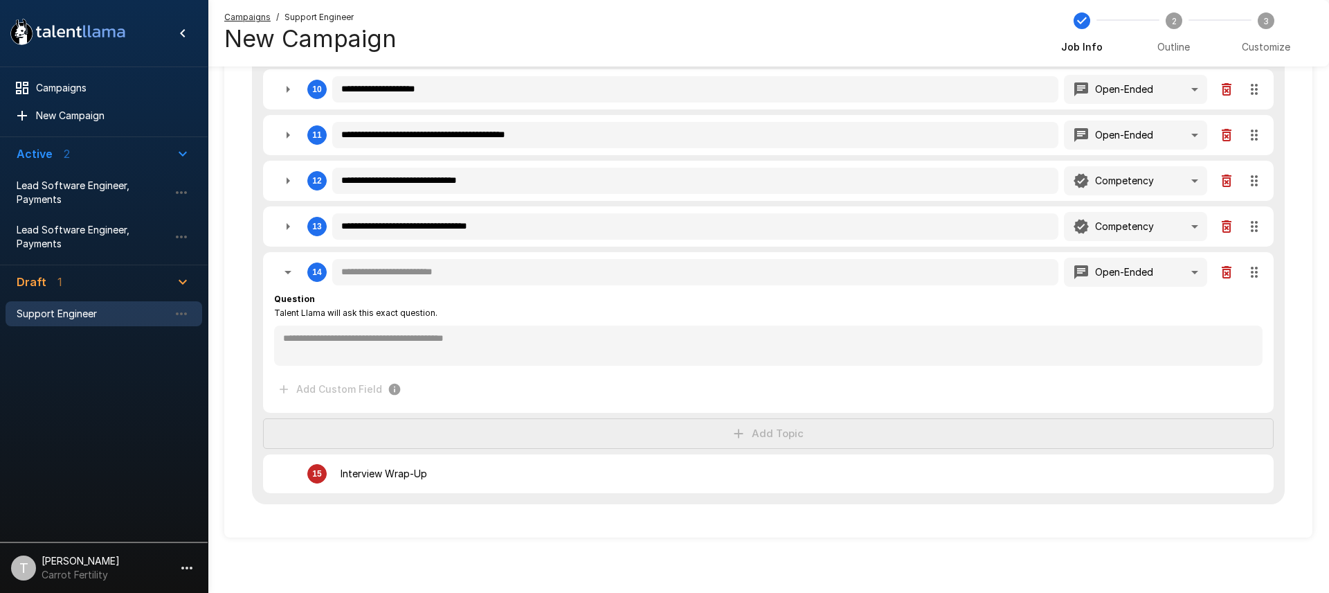
type textarea "*"
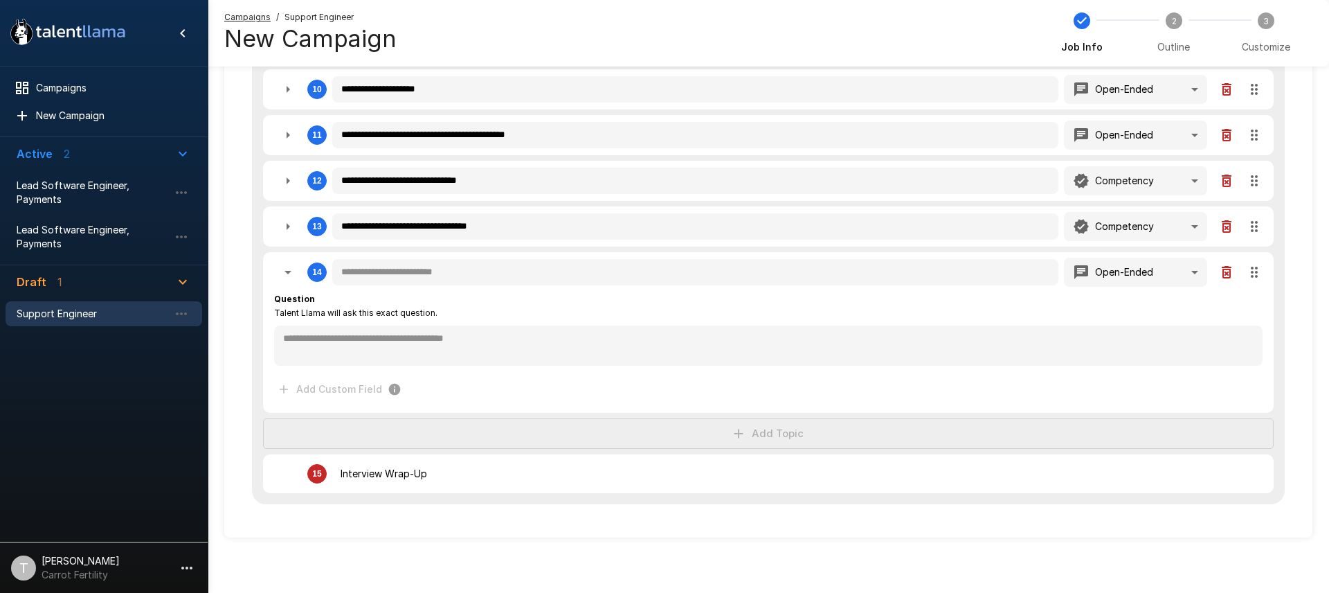
type textarea "*"
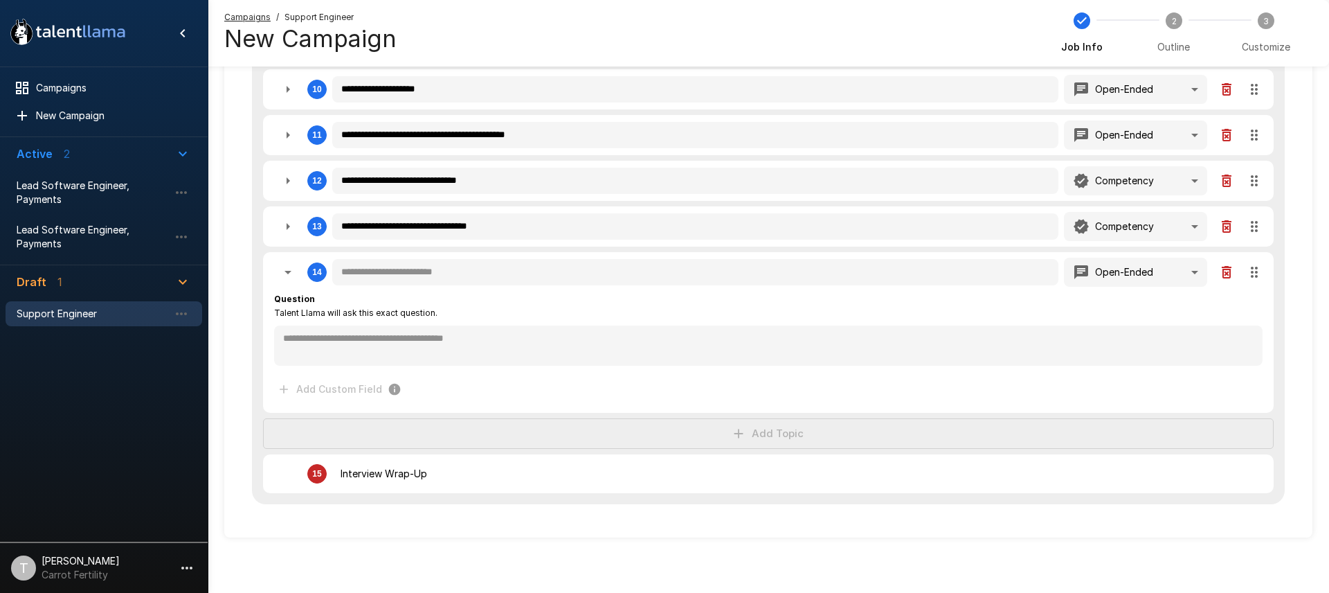
type textarea "*"
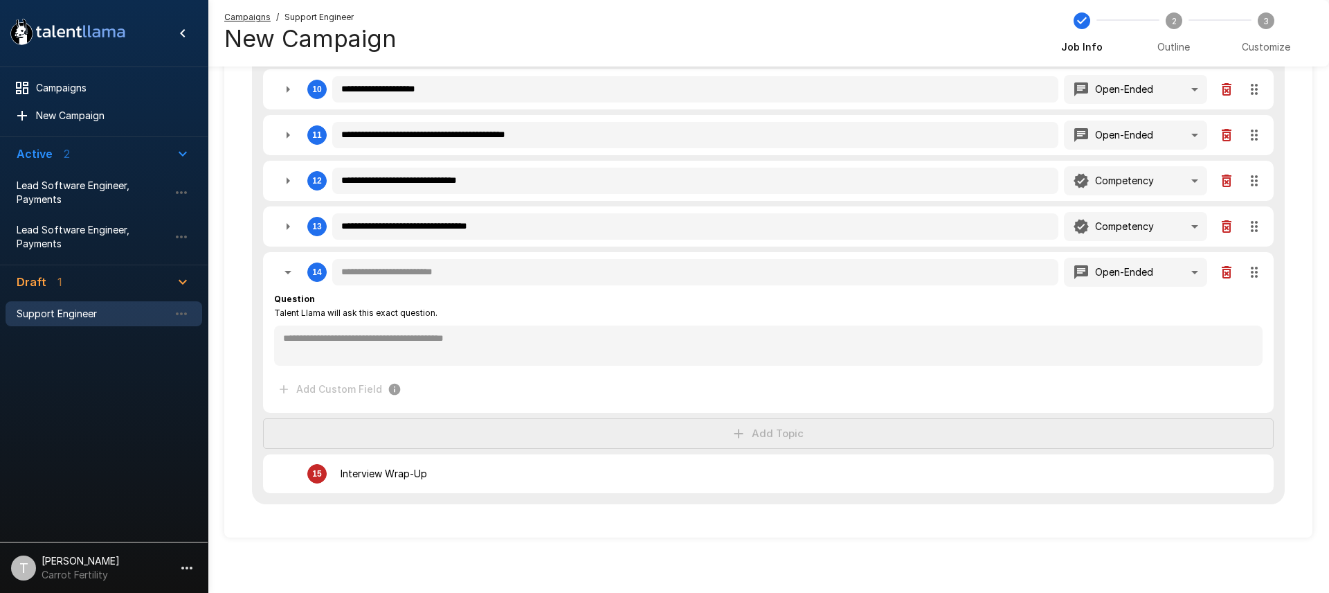
type textarea "*"
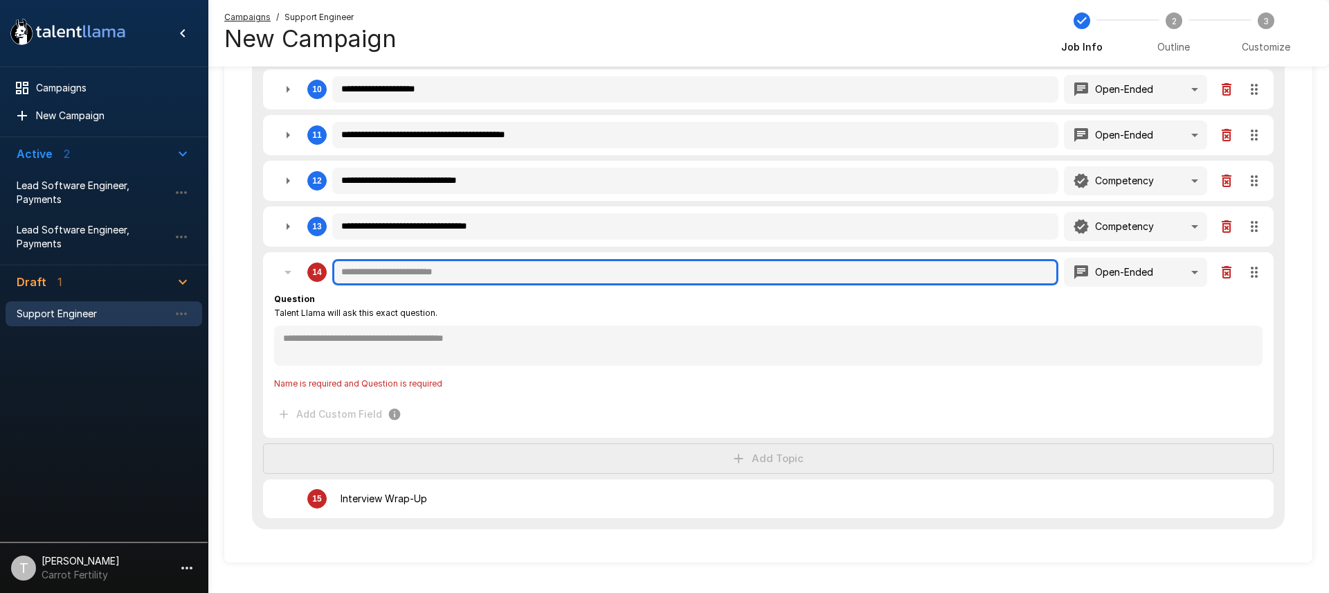
type textarea "*"
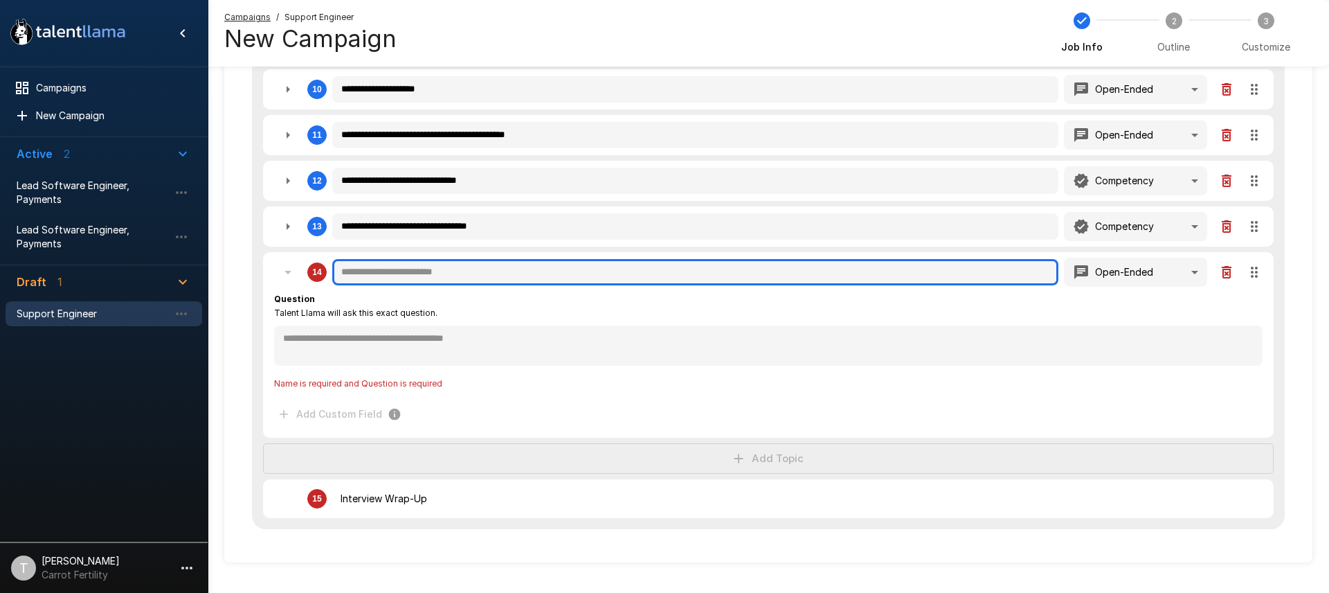
type textarea "*"
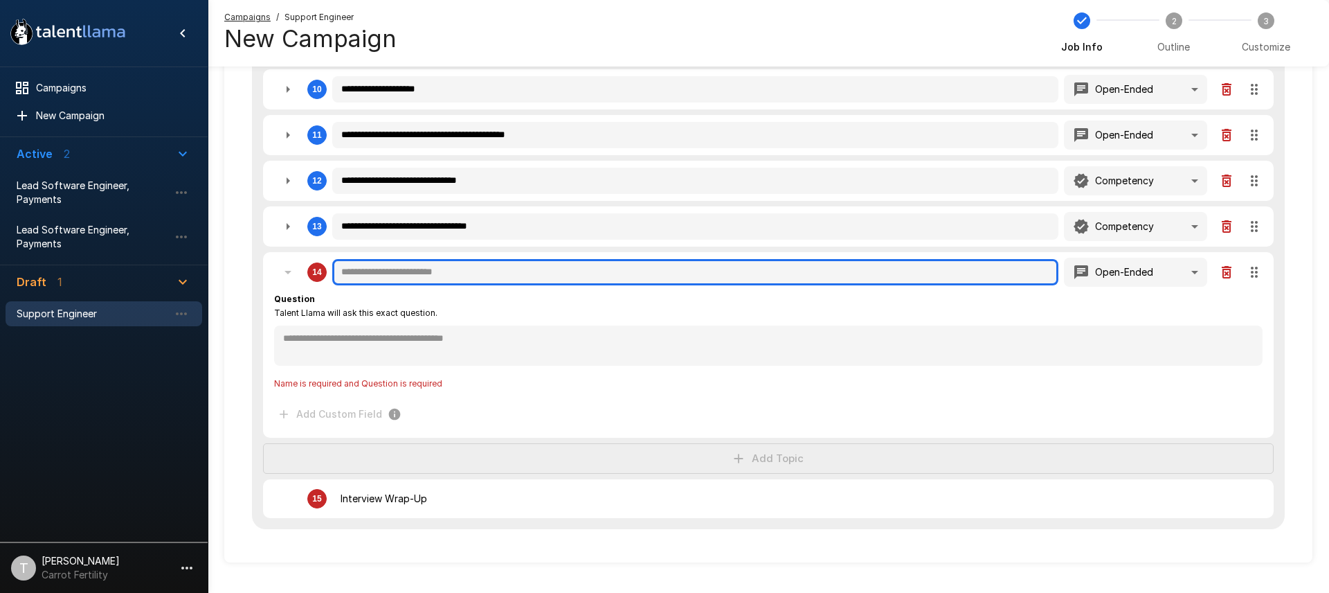
type textarea "*"
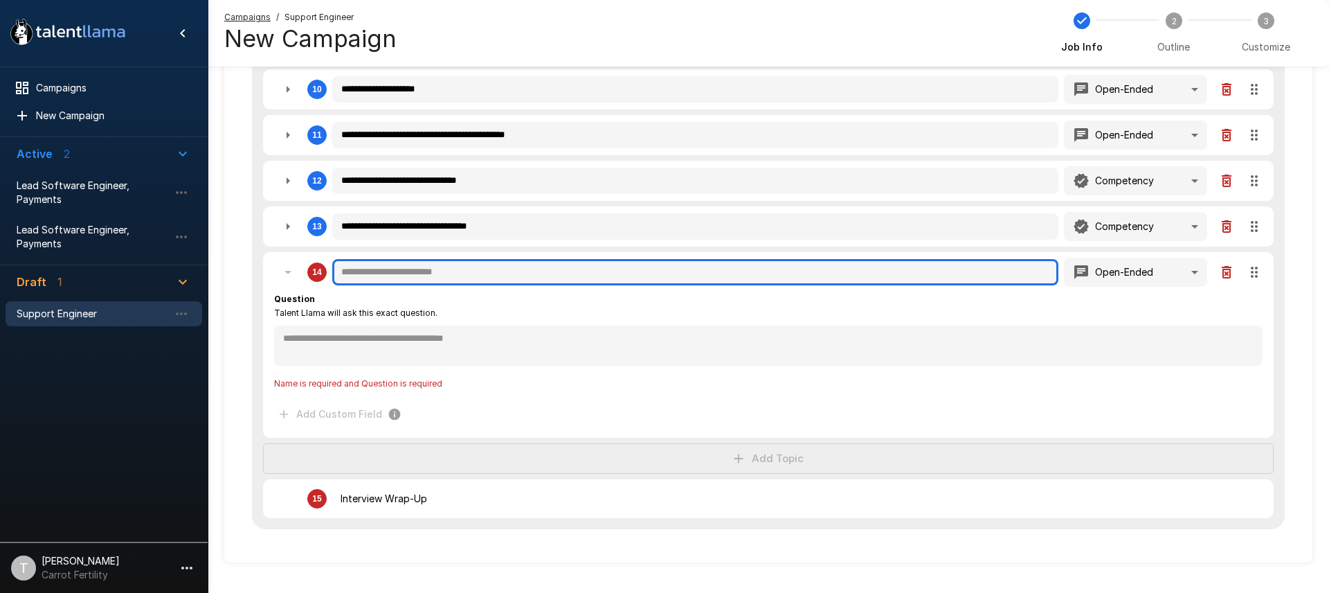
type textarea "*"
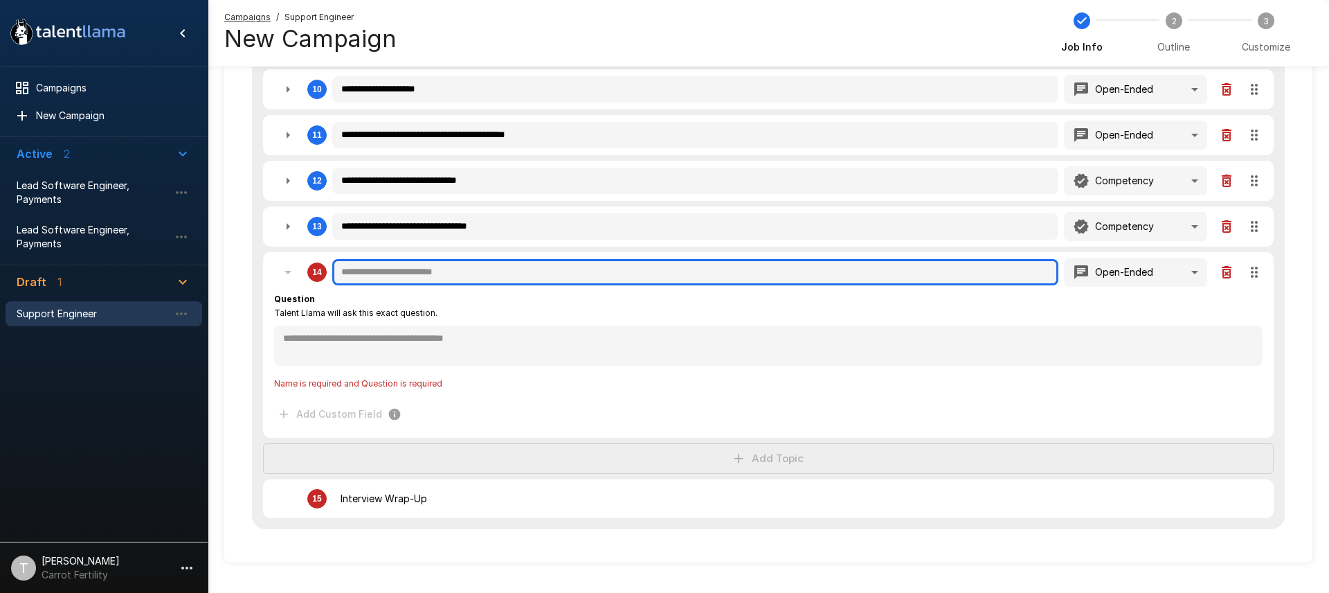
type textarea "*"
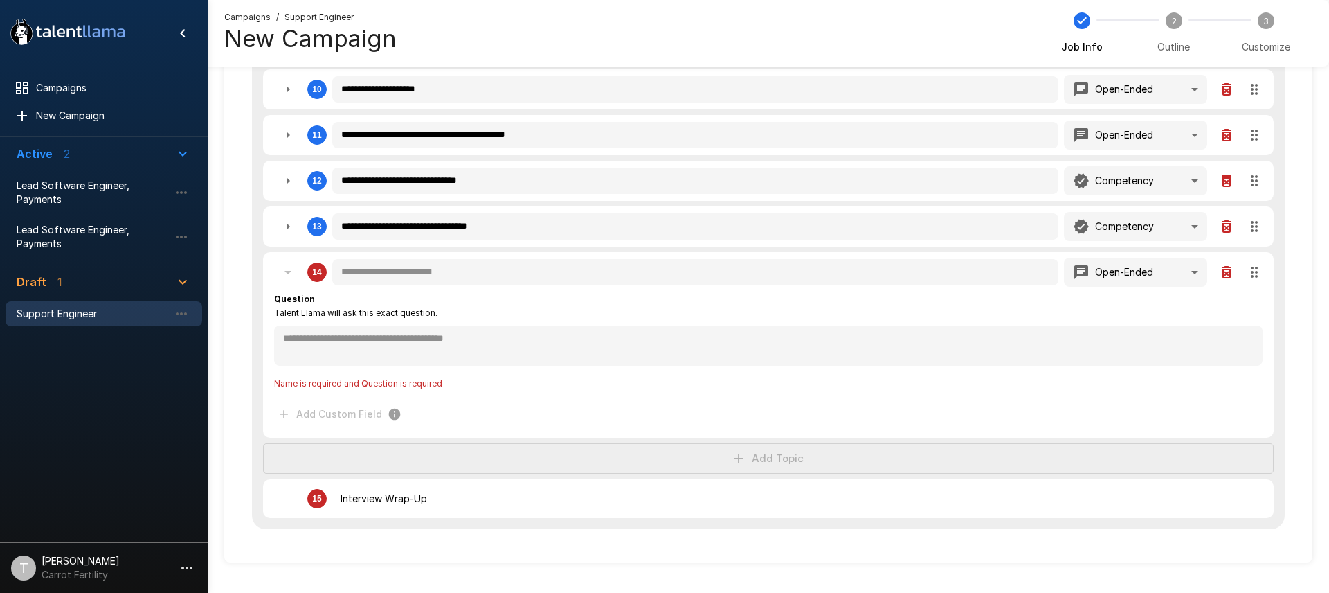
type textarea "*"
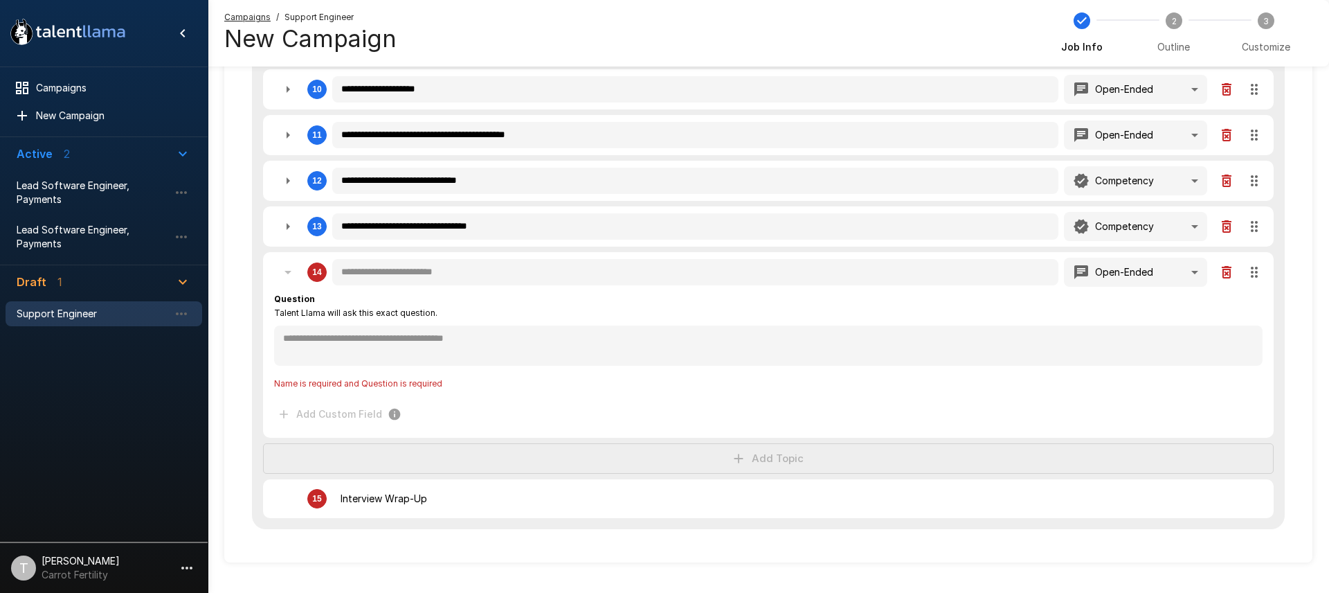
type textarea "*"
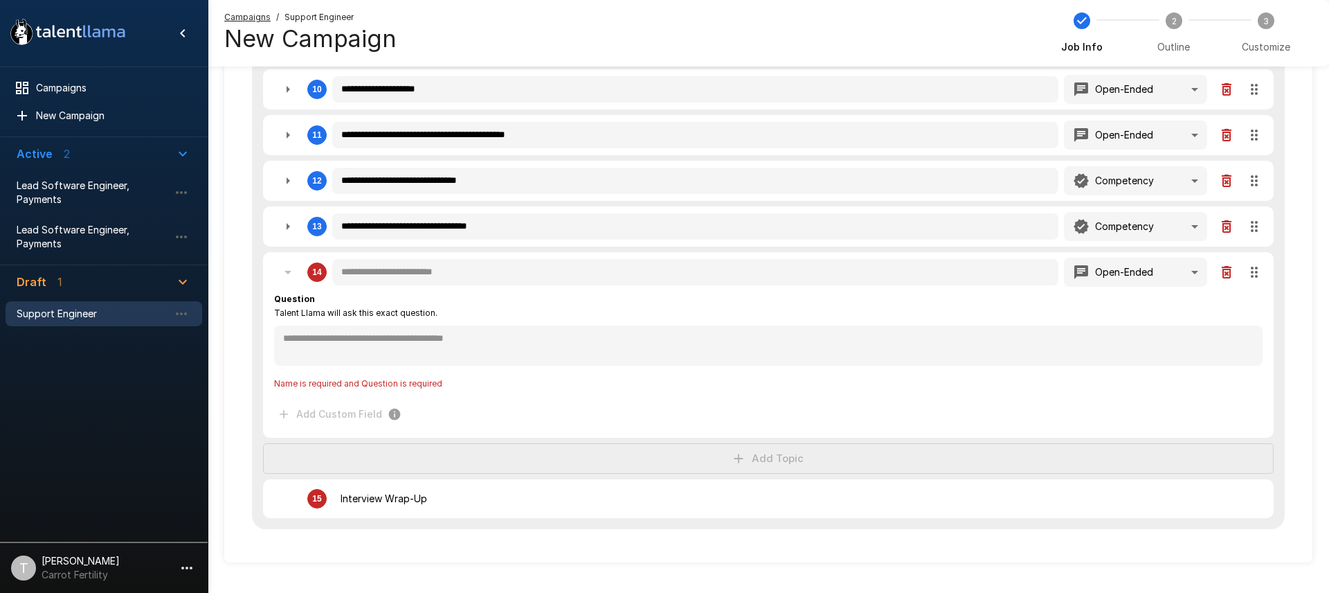
type textarea "*"
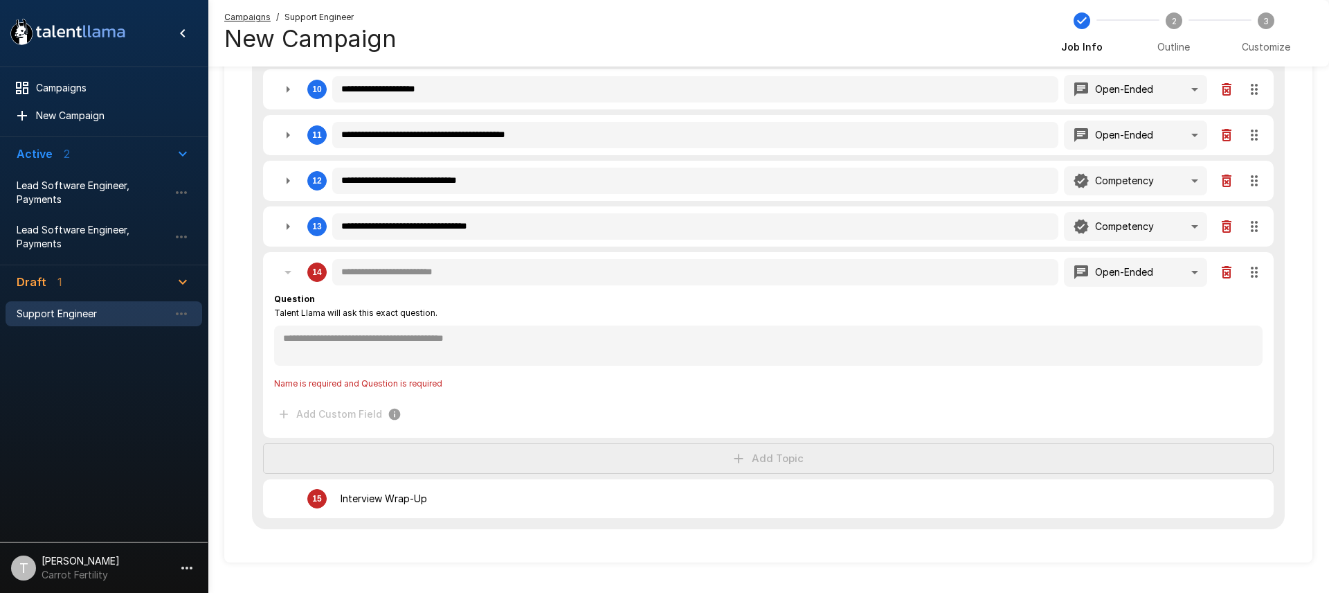
type textarea "*"
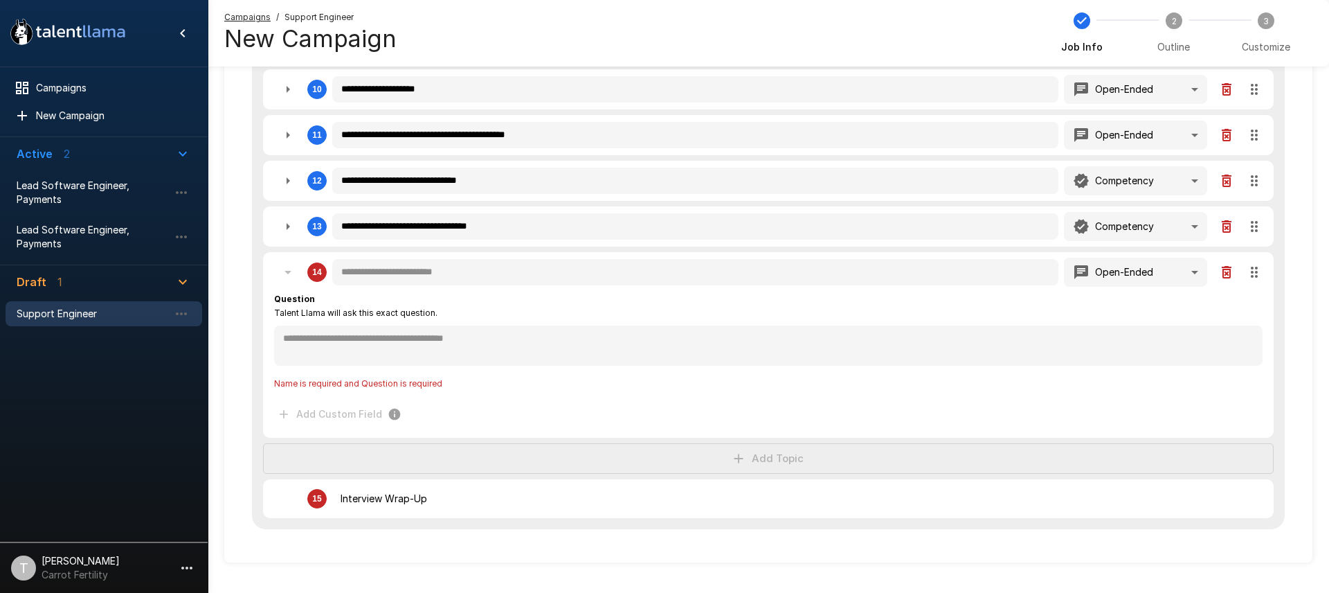
type textarea "*"
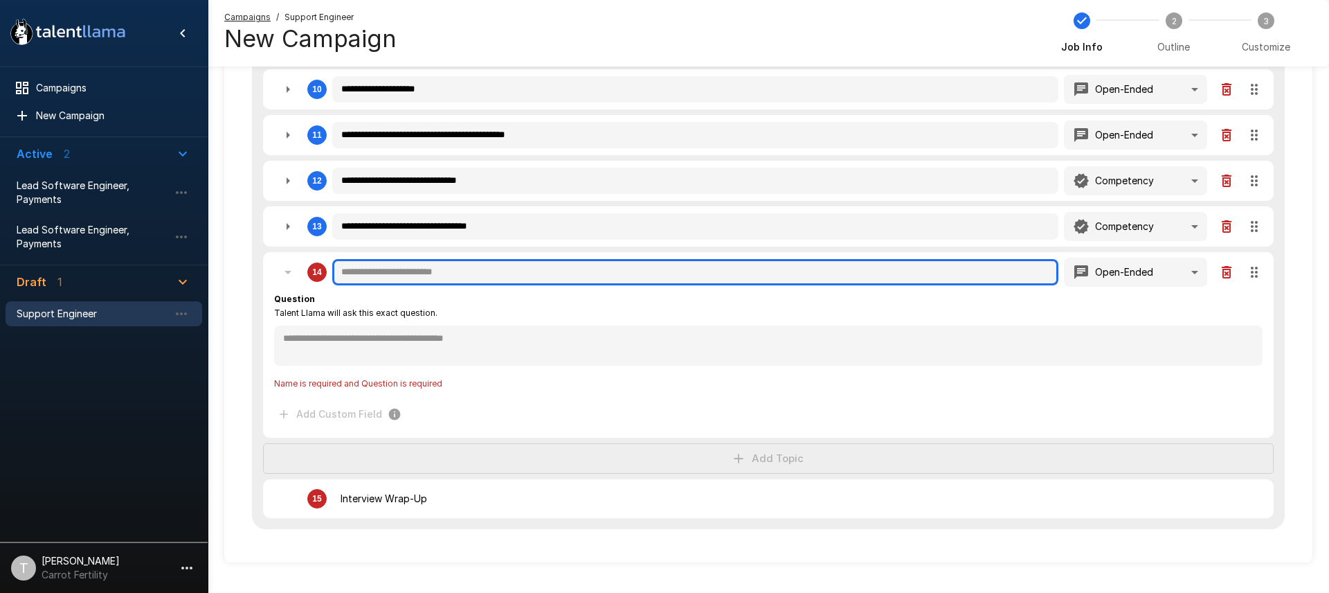
type textarea "*"
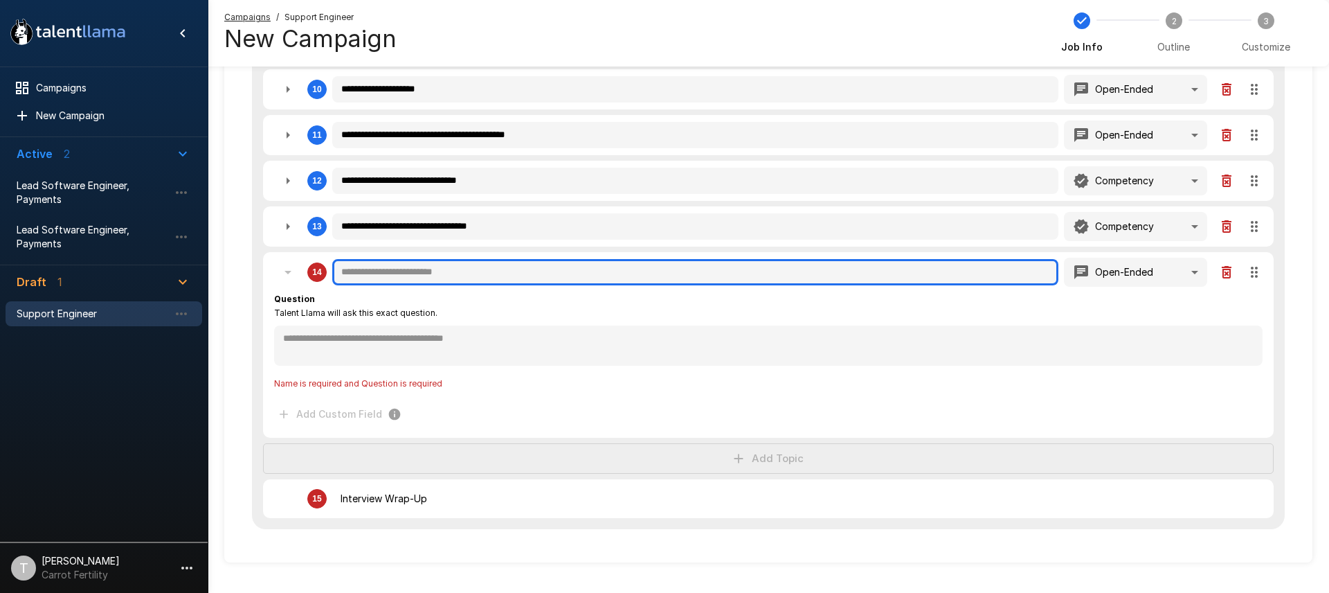
type textarea "*"
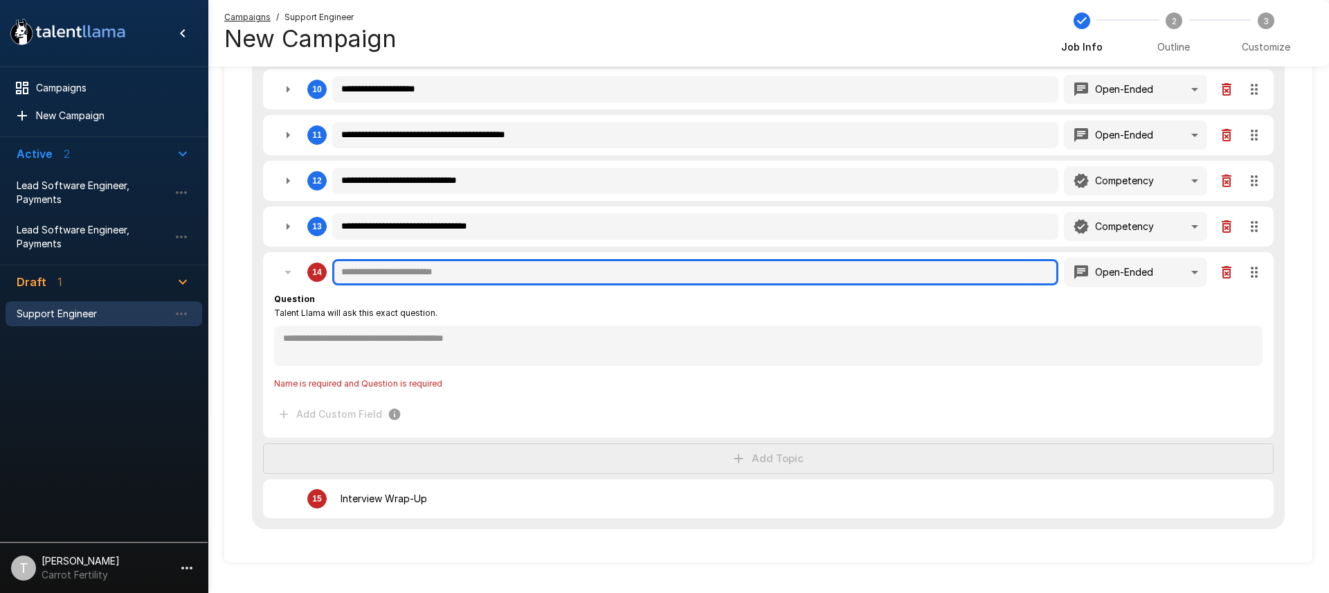
type textarea "*"
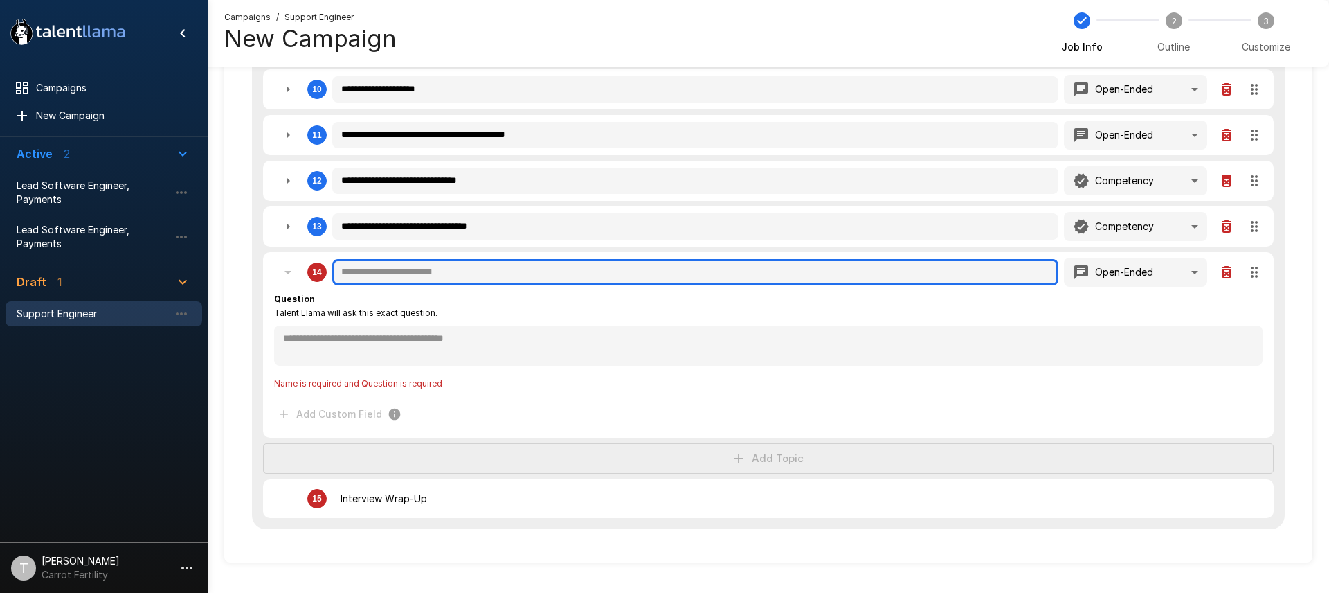
type textarea "*"
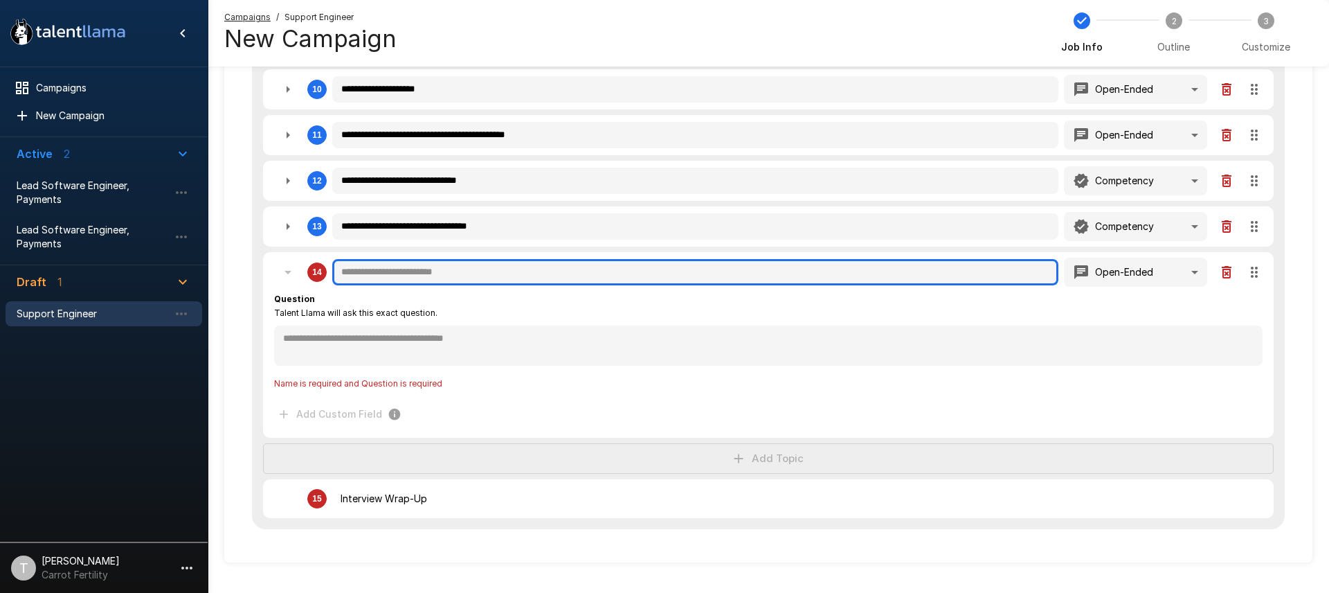
type textarea "*"
click at [516, 273] on input "text" at bounding box center [695, 272] width 726 height 26
type textarea "*"
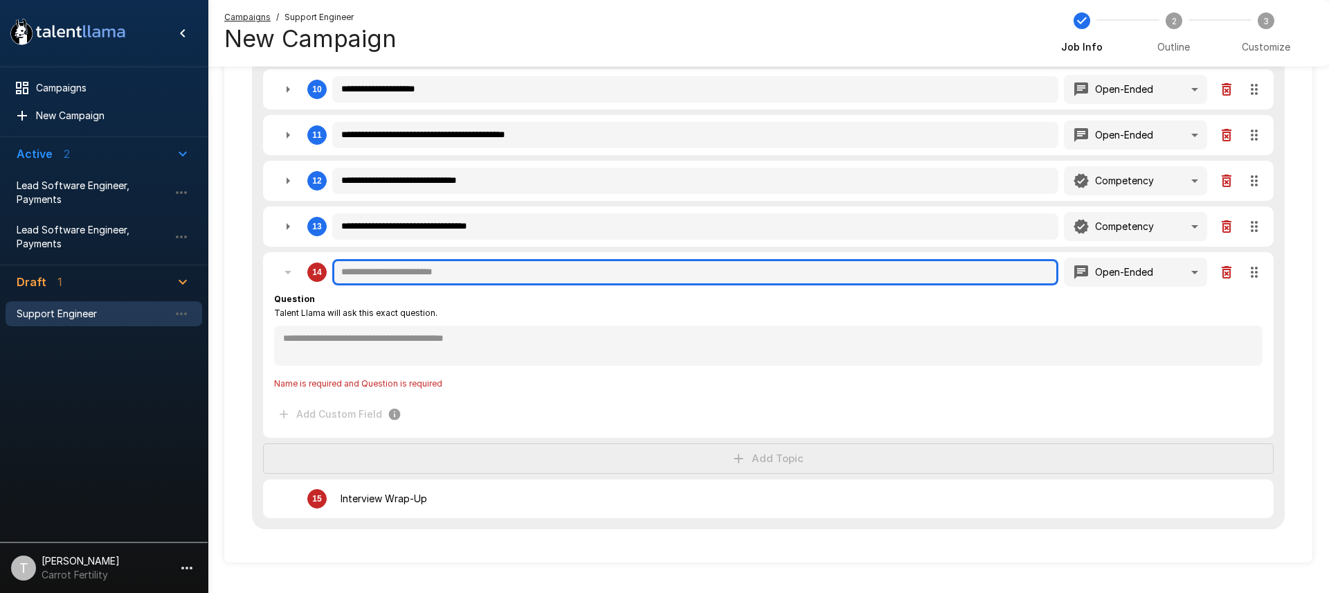
type textarea "*"
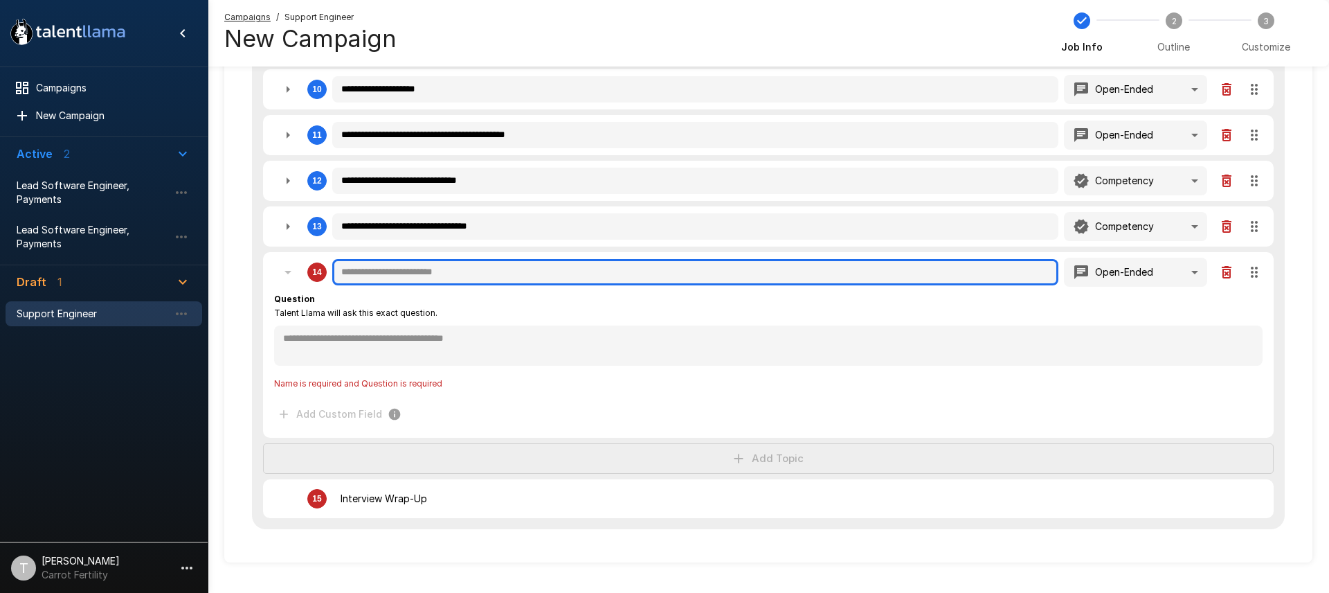
type textarea "*"
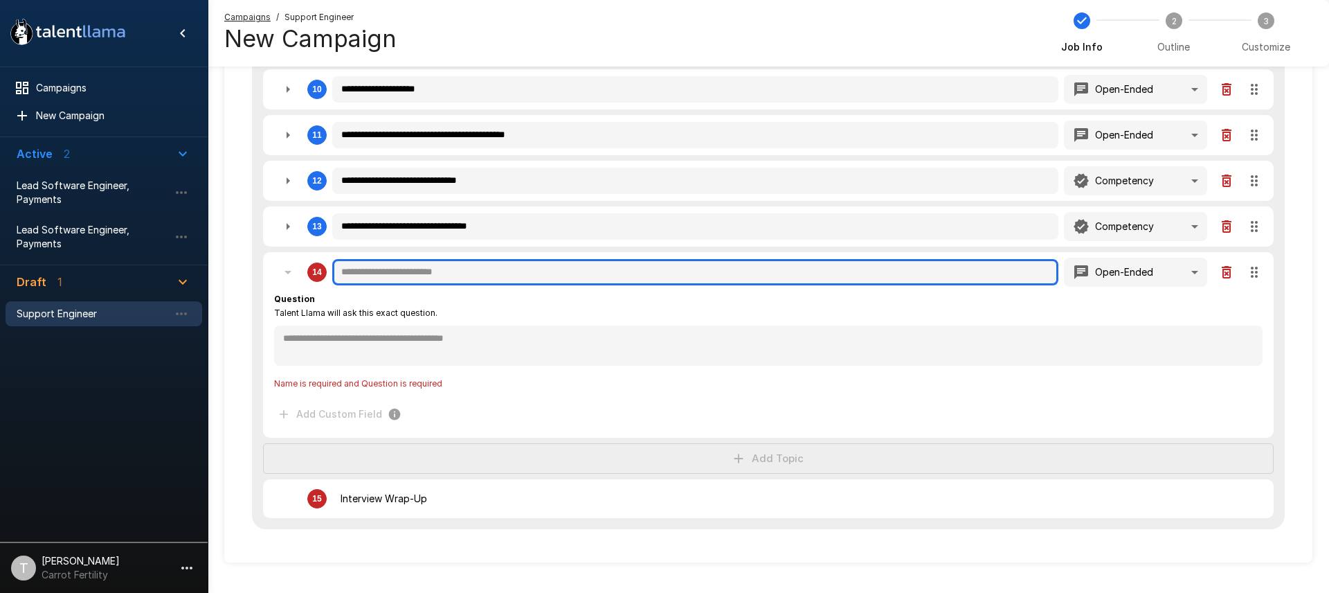
type textarea "*"
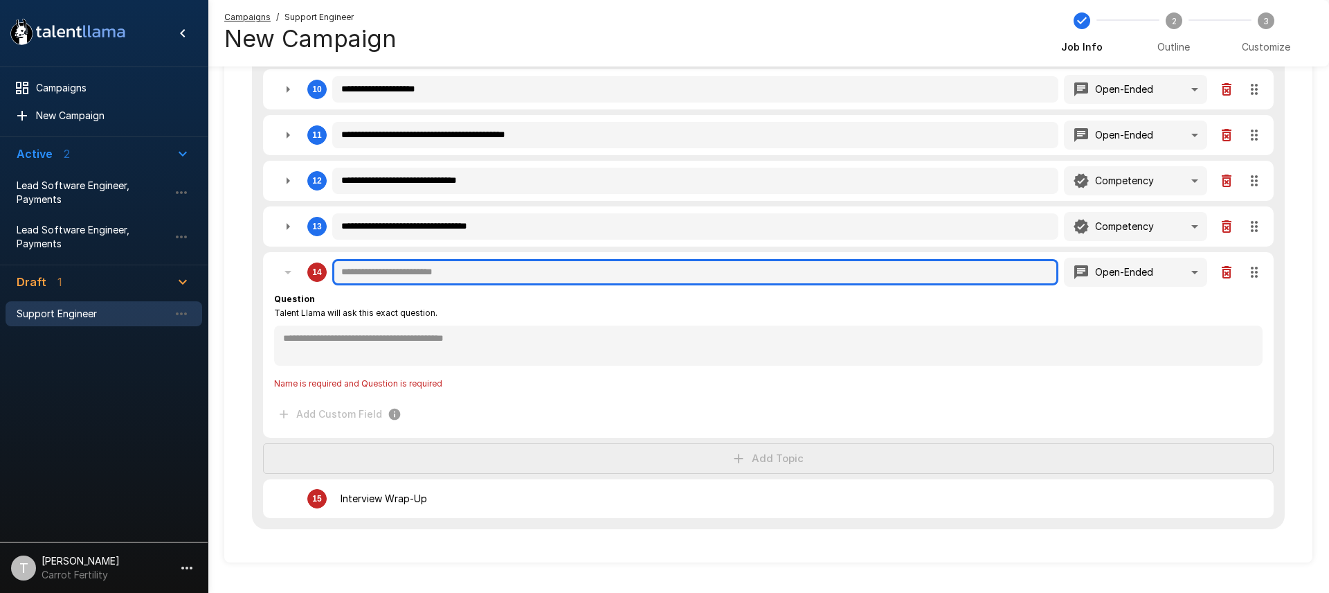
type textarea "*"
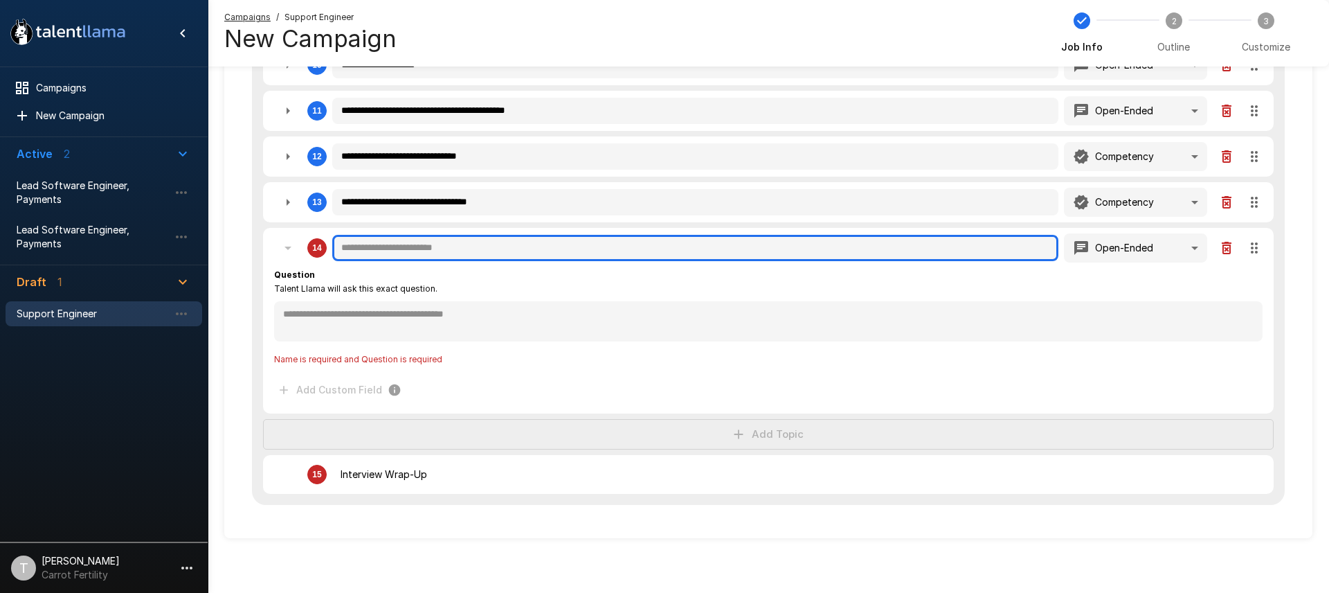
scroll to position [692, 0]
type textarea "*"
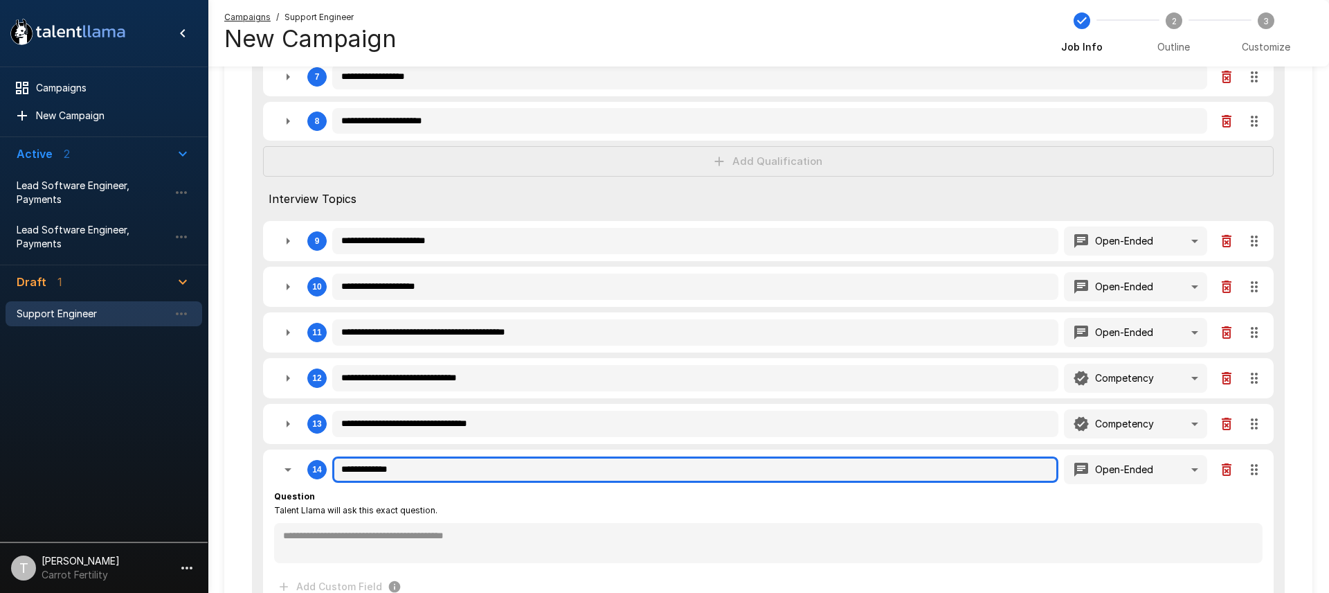
scroll to position [474, 0]
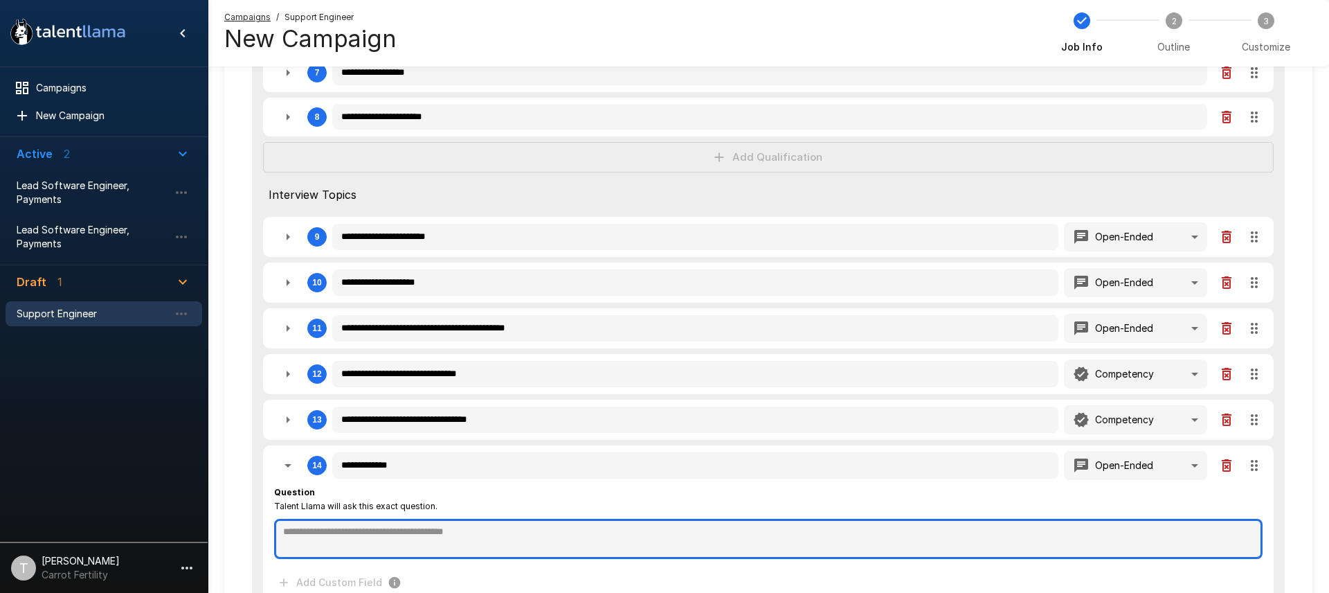
click at [416, 529] on textarea at bounding box center [768, 539] width 989 height 40
paste textarea "**********"
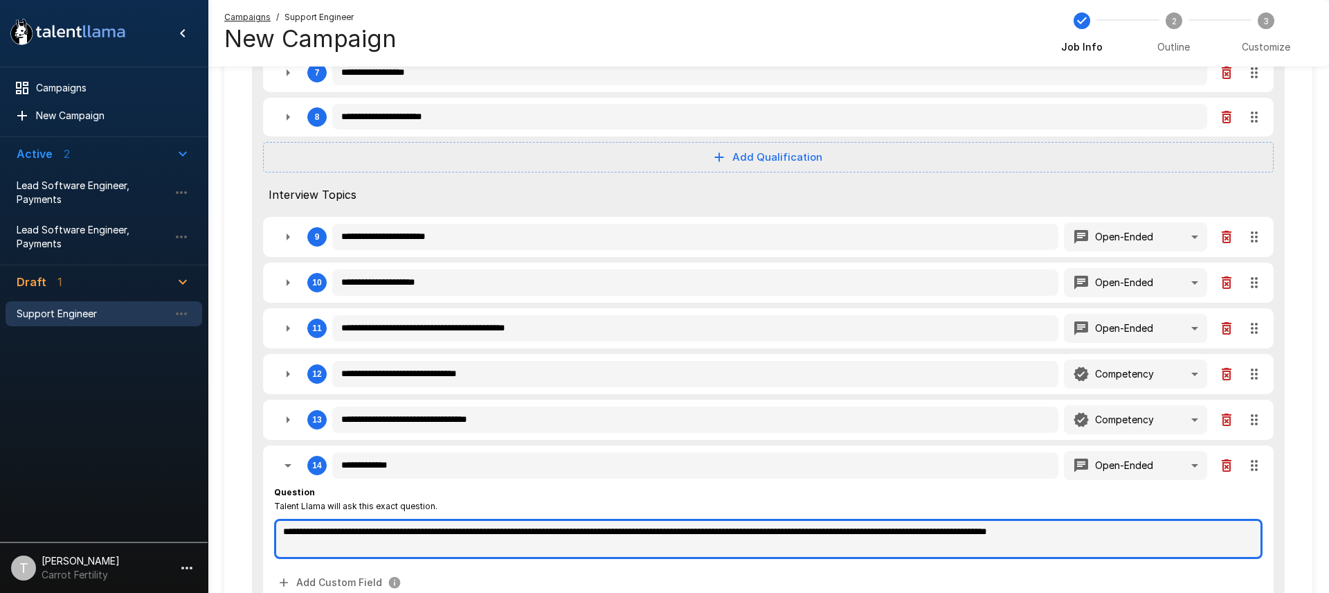
drag, startPoint x: 320, startPoint y: 532, endPoint x: 262, endPoint y: 533, distance: 57.5
click at [263, 533] on div "**********" at bounding box center [768, 525] width 1011 height 161
click at [352, 532] on textarea "**********" at bounding box center [768, 539] width 989 height 40
click at [399, 531] on textarea "**********" at bounding box center [768, 539] width 989 height 40
drag, startPoint x: 957, startPoint y: 529, endPoint x: 977, endPoint y: 525, distance: 19.7
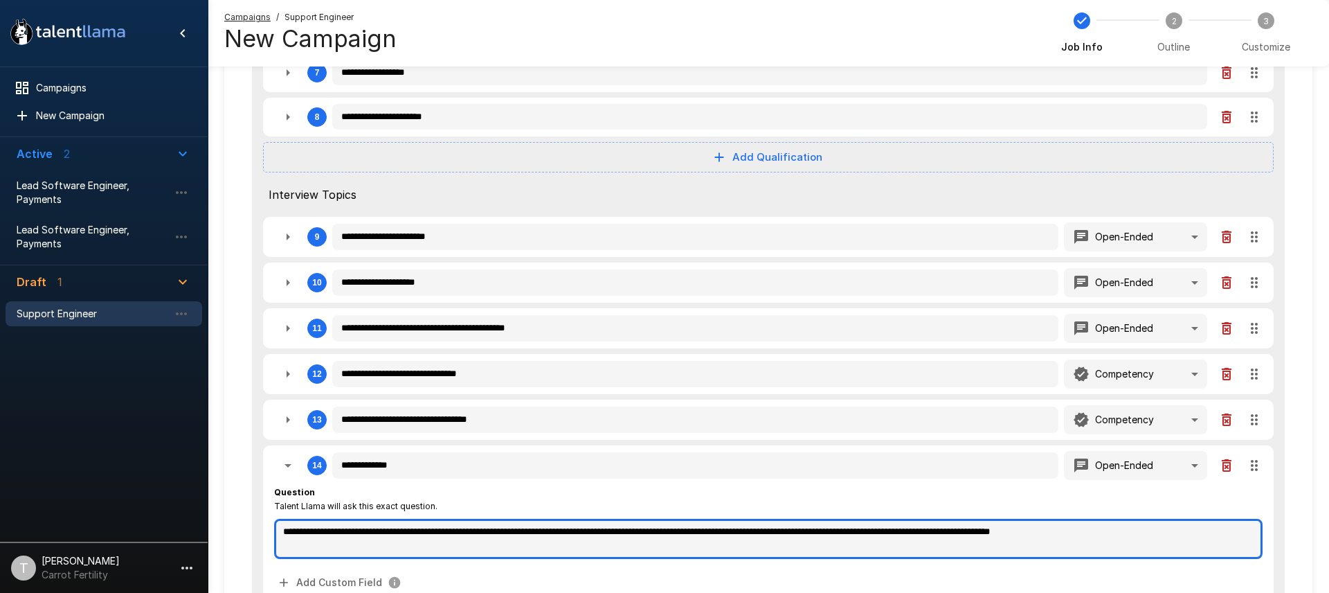
click at [958, 529] on textarea "**********" at bounding box center [768, 539] width 989 height 40
click at [1235, 528] on textarea "**********" at bounding box center [768, 539] width 989 height 40
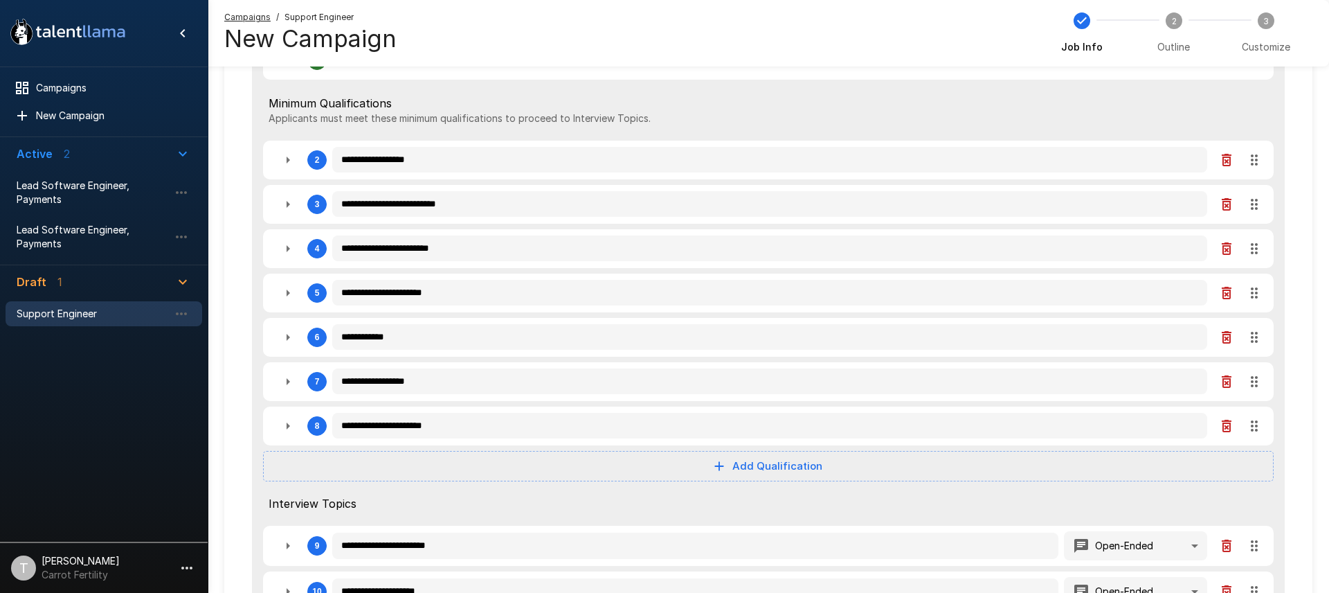
scroll to position [0, 0]
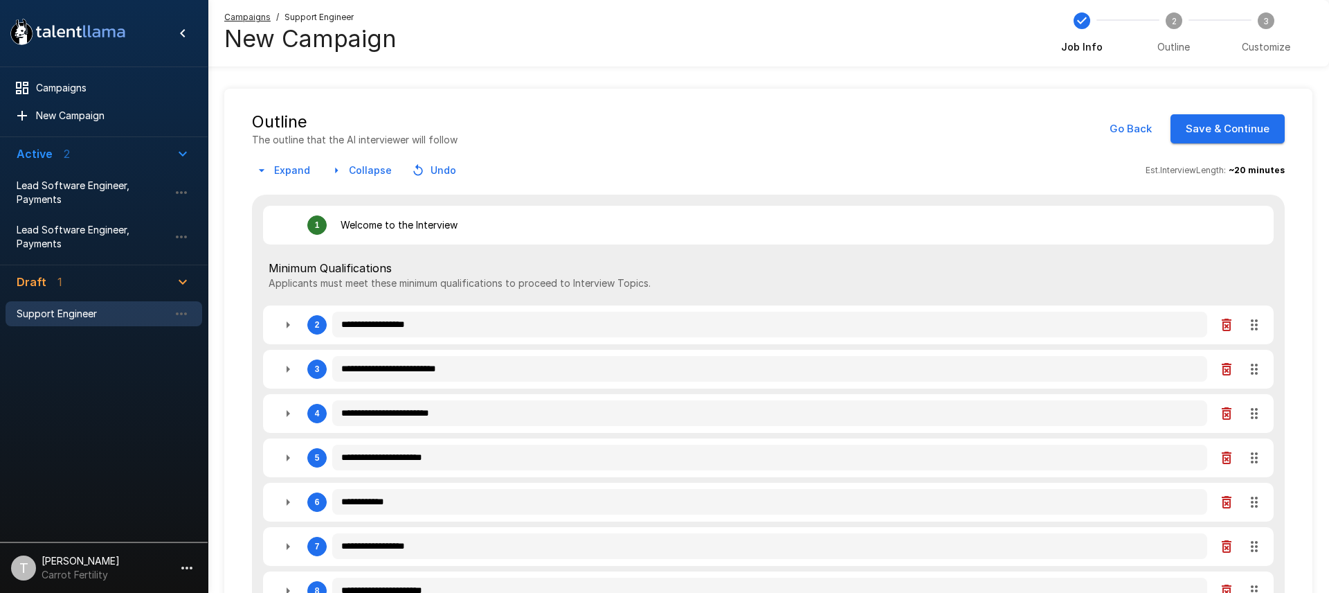
click at [1213, 130] on button "Save & Continue" at bounding box center [1228, 128] width 114 height 29
